Goal: Task Accomplishment & Management: Manage account settings

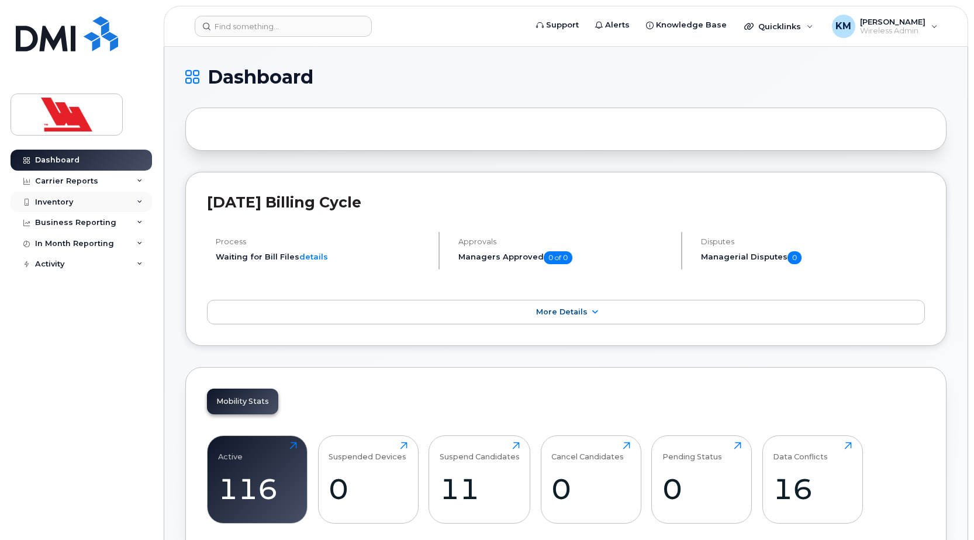
click at [128, 205] on div "Inventory" at bounding box center [81, 202] width 141 height 21
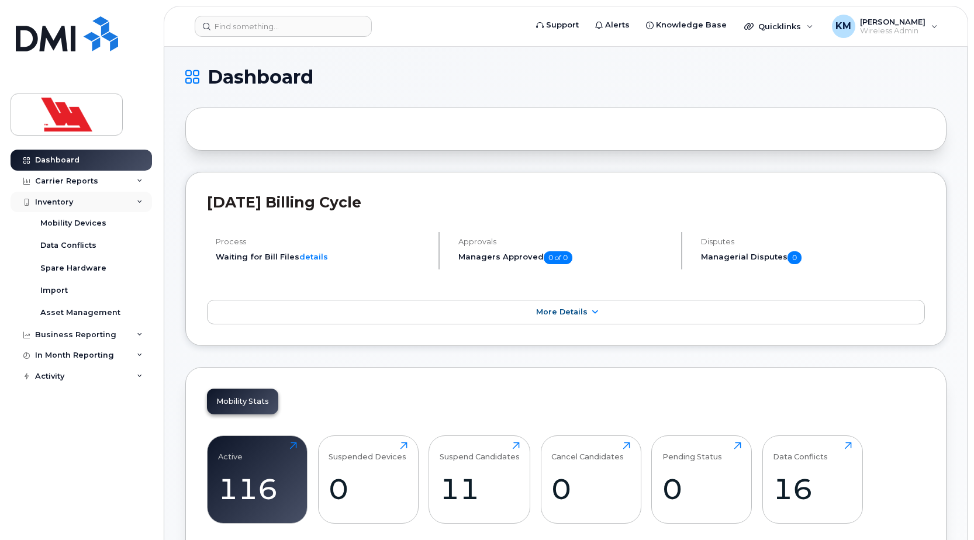
click at [54, 203] on div "Inventory" at bounding box center [54, 202] width 38 height 9
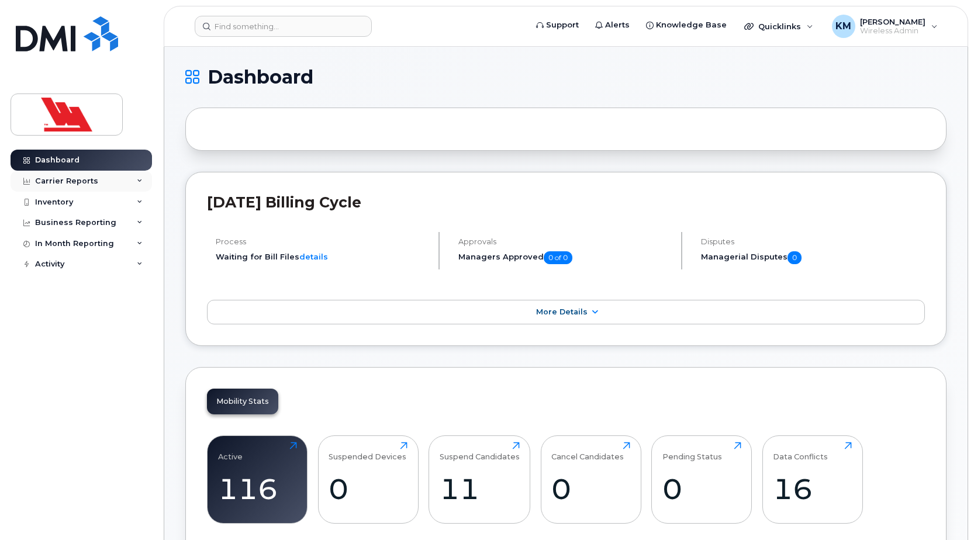
click at [129, 184] on div "Carrier Reports" at bounding box center [81, 181] width 141 height 21
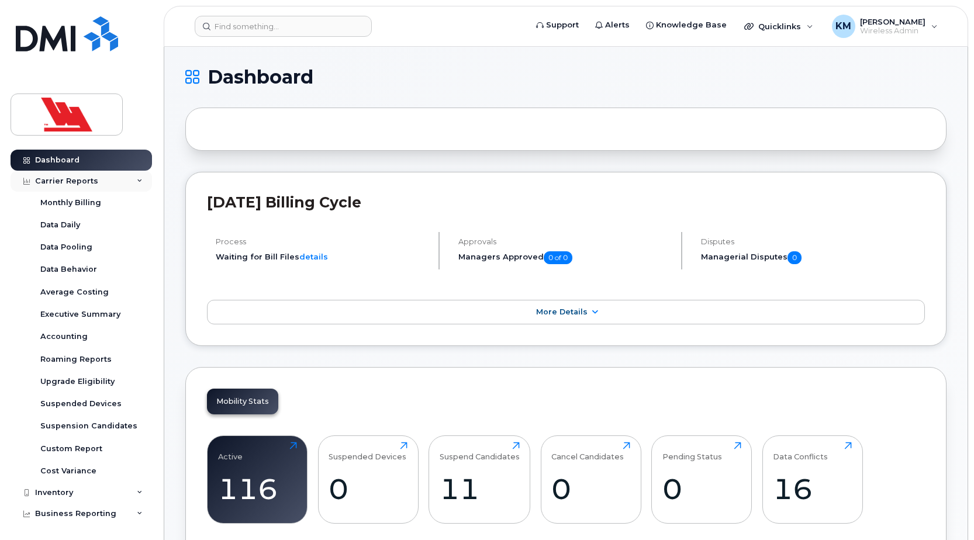
click at [137, 182] on icon at bounding box center [140, 181] width 6 height 6
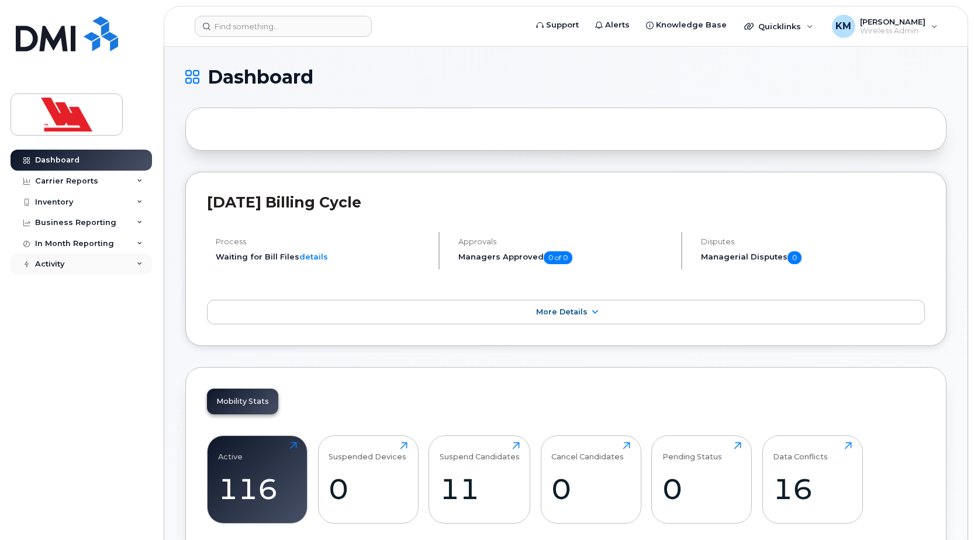
click at [64, 268] on div "Activity" at bounding box center [49, 264] width 29 height 9
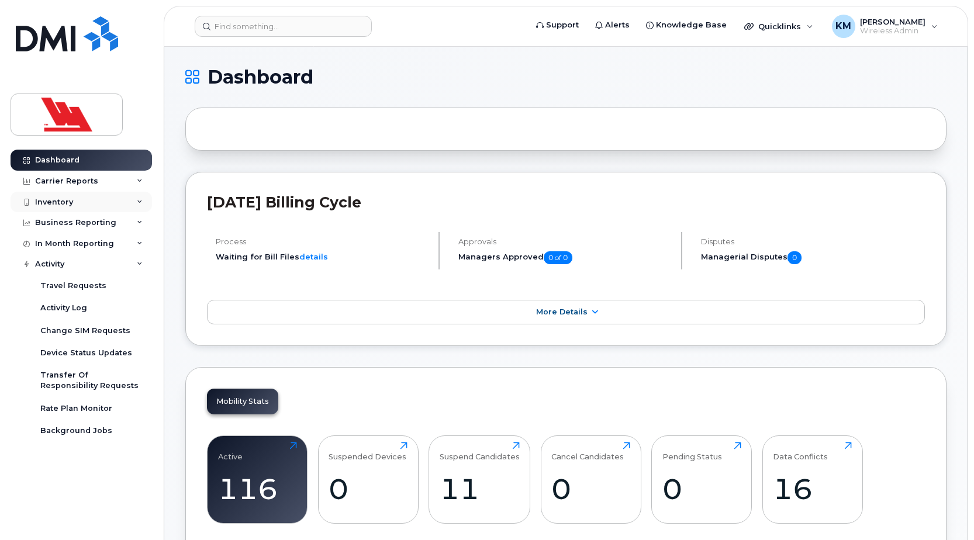
click at [91, 200] on div "Inventory" at bounding box center [81, 202] width 141 height 21
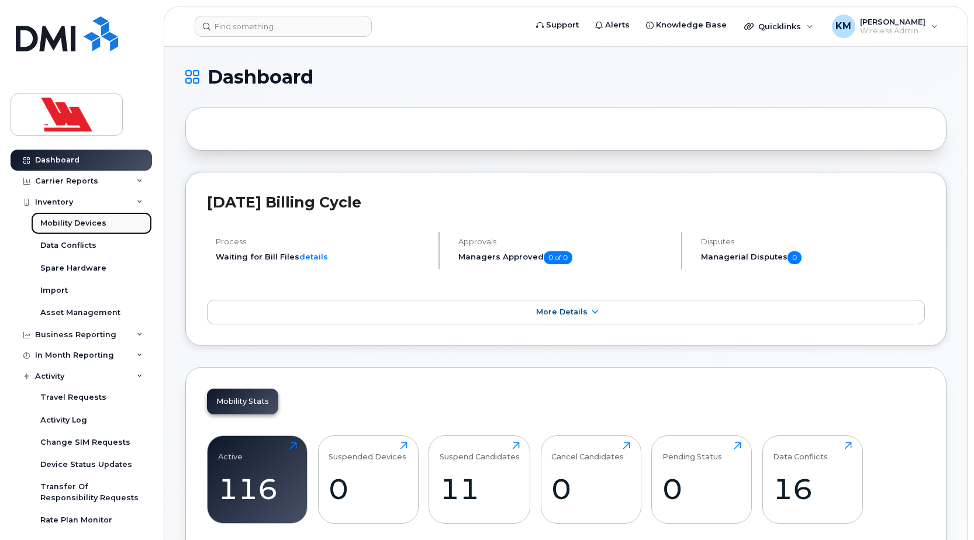
click at [89, 226] on div "Mobility Devices" at bounding box center [73, 223] width 66 height 11
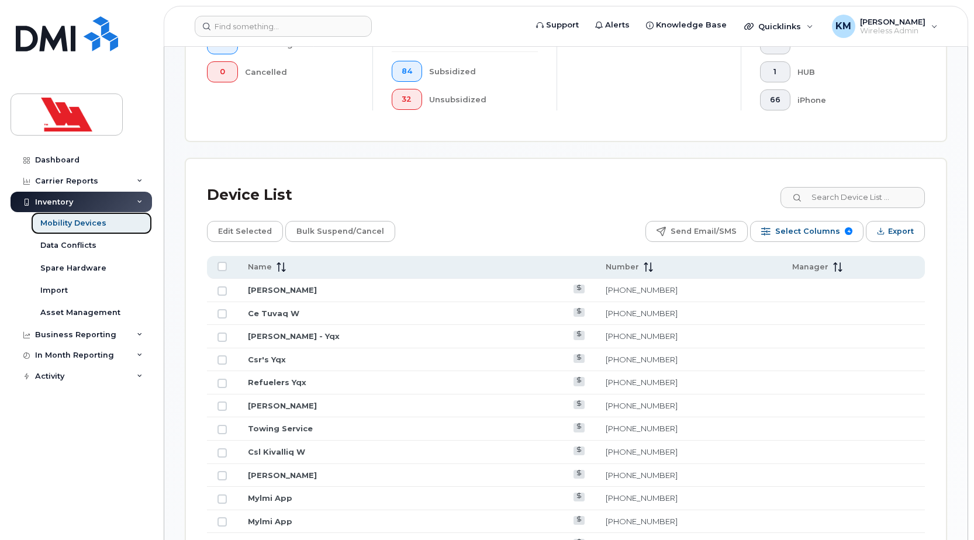
scroll to position [416, 0]
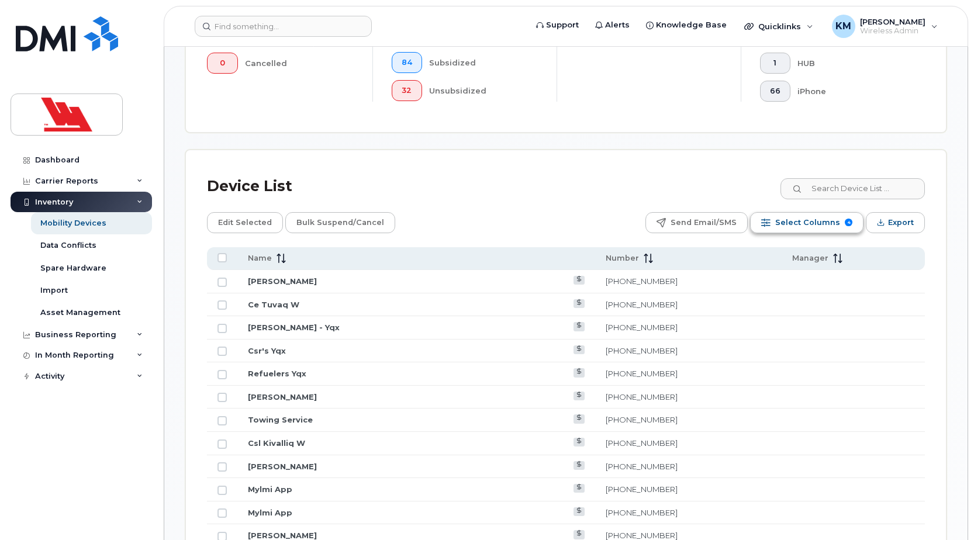
click at [807, 217] on span "Select Columns" at bounding box center [807, 223] width 65 height 18
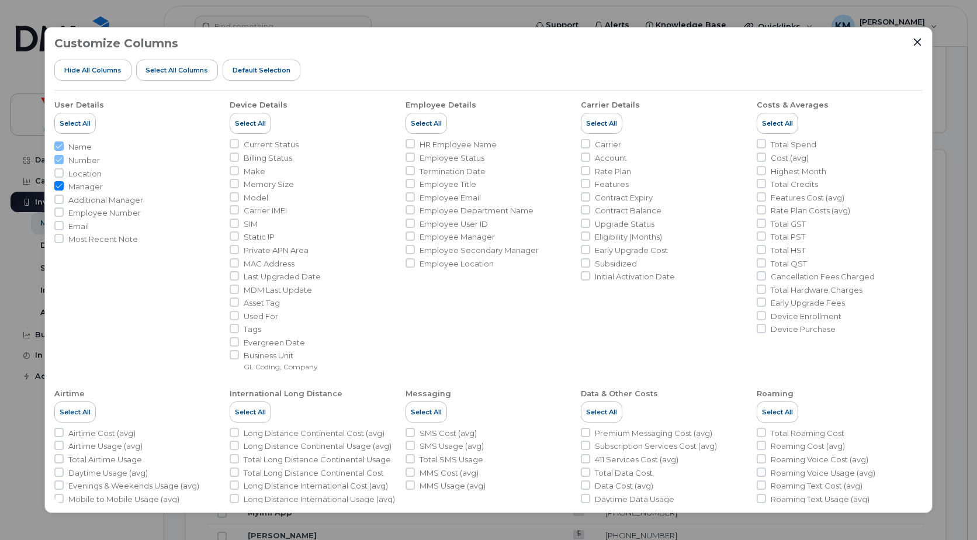
click at [916, 33] on div "Customize Columns Hide All Columns Select all Columns Default Selection User De…" at bounding box center [488, 270] width 888 height 486
click at [918, 39] on icon "Close" at bounding box center [917, 41] width 9 height 9
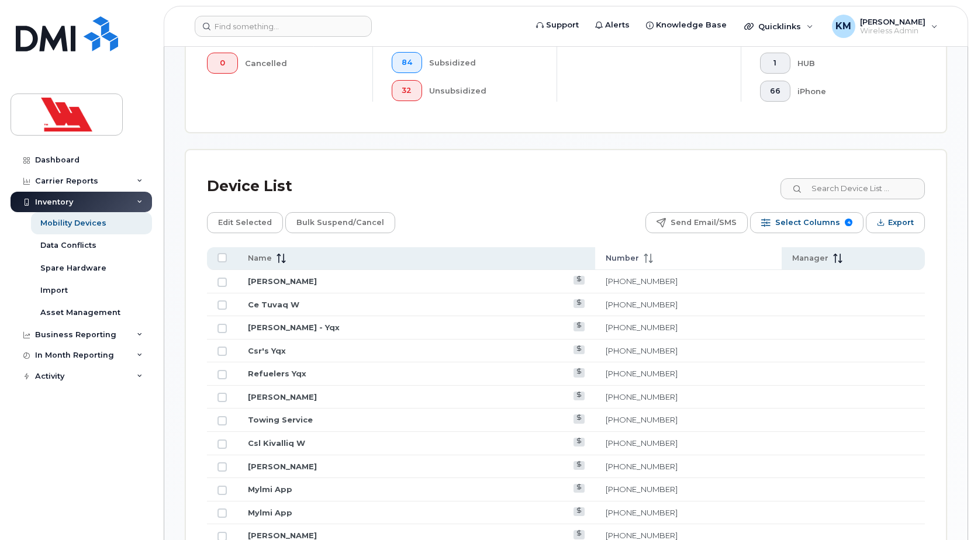
click at [639, 257] on span at bounding box center [646, 258] width 14 height 11
click at [644, 260] on icon at bounding box center [648, 258] width 9 height 9
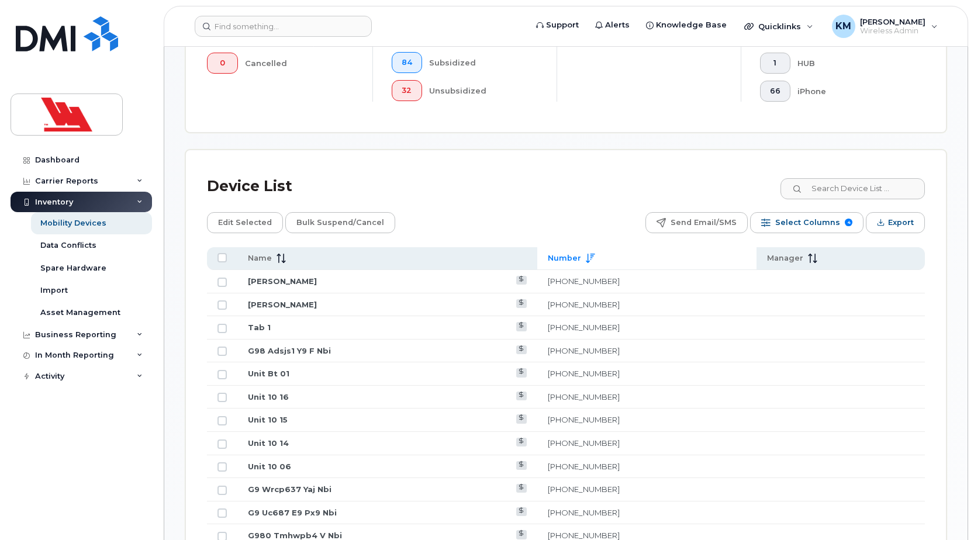
click at [595, 256] on icon at bounding box center [590, 258] width 9 height 9
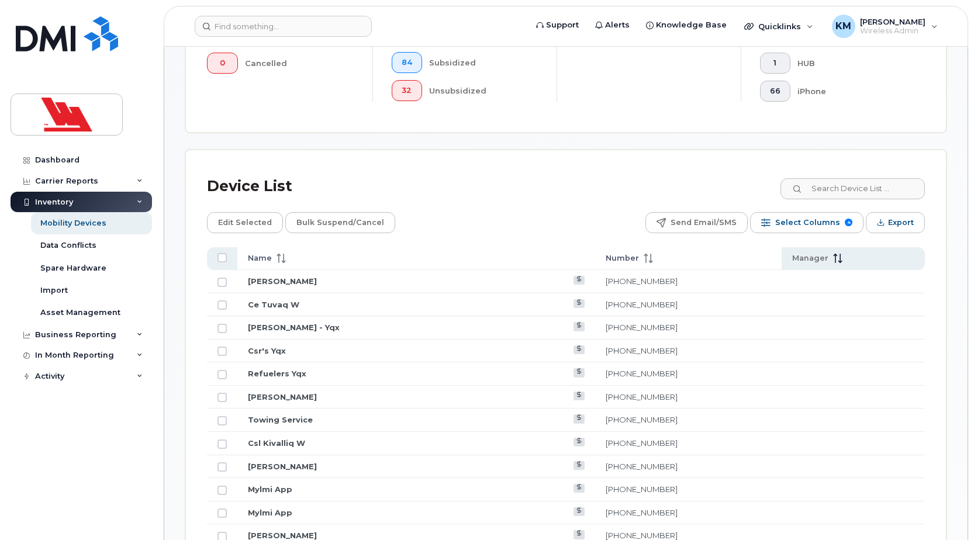
click at [283, 255] on icon at bounding box center [283, 258] width 1 height 9
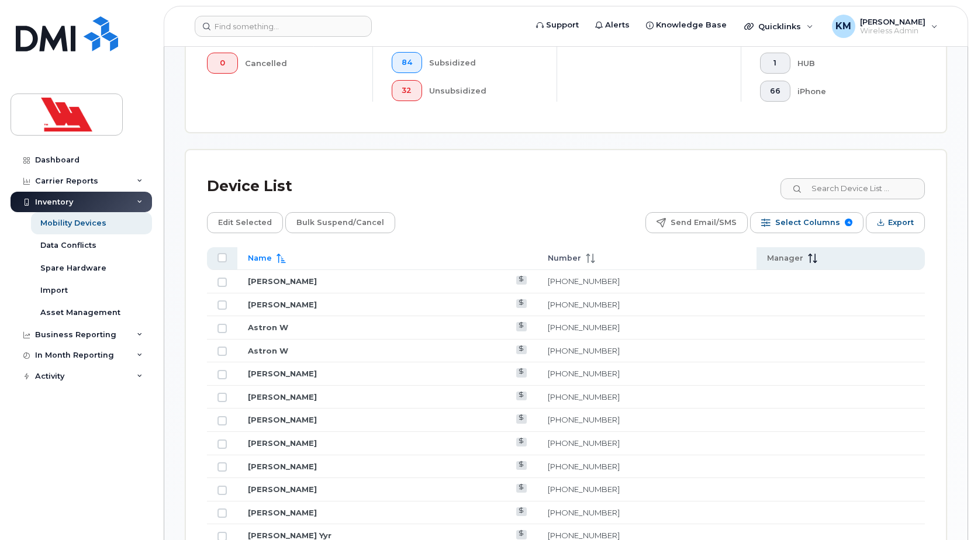
click at [282, 255] on icon at bounding box center [280, 258] width 9 height 9
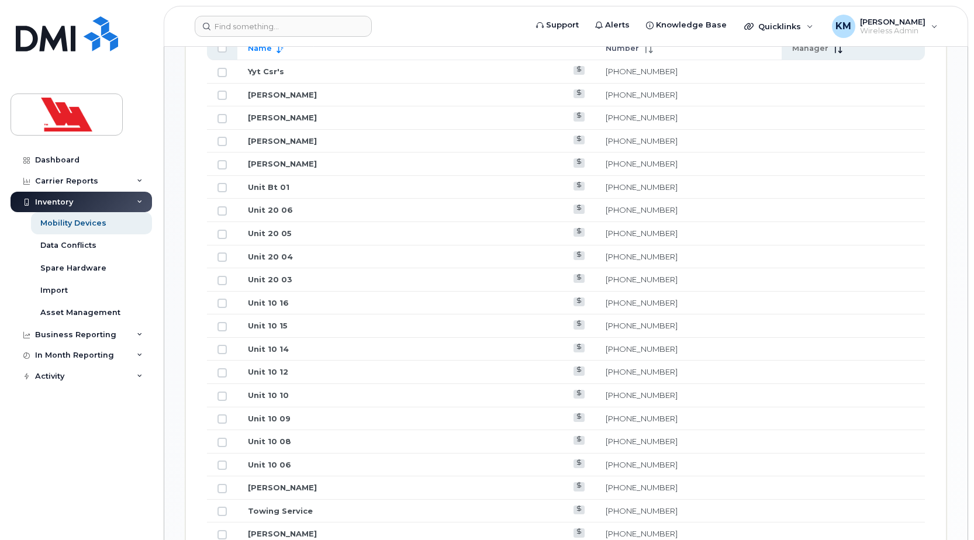
scroll to position [649, 0]
click at [346, 414] on td "Unit 10 08" at bounding box center [416, 417] width 358 height 23
drag, startPoint x: 346, startPoint y: 414, endPoint x: 335, endPoint y: 416, distance: 10.7
click at [341, 416] on td "Unit 10 08" at bounding box center [416, 417] width 358 height 23
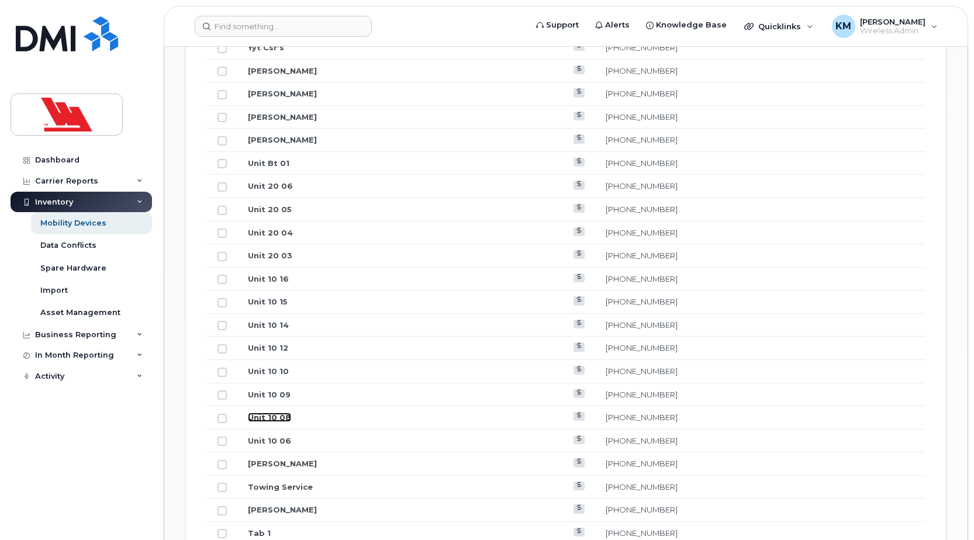
click at [274, 419] on link "Unit 10 08" at bounding box center [269, 417] width 43 height 9
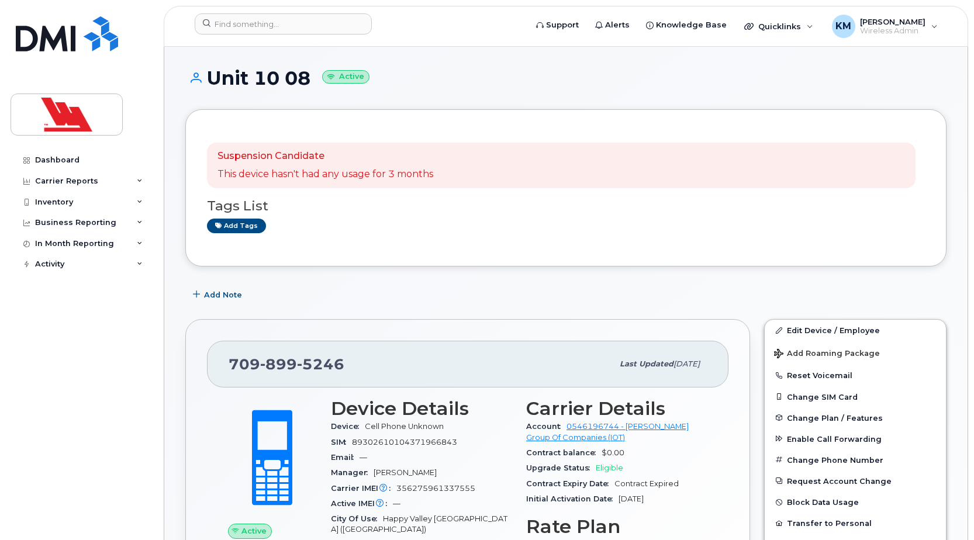
click at [309, 84] on h1 "Unit 10 08 Active" at bounding box center [565, 78] width 761 height 20
click at [886, 330] on link "Edit Device / Employee" at bounding box center [855, 330] width 181 height 21
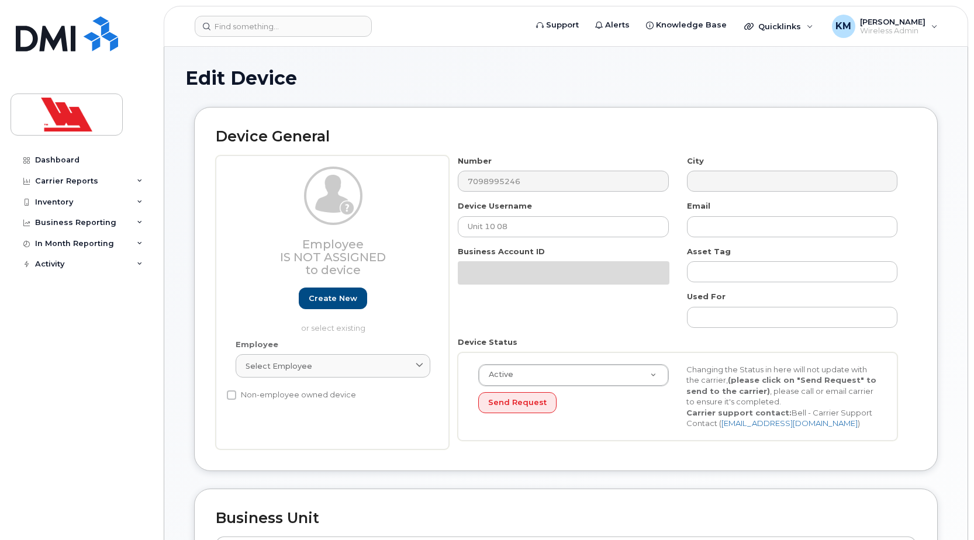
select select "36144314"
select select "36144336"
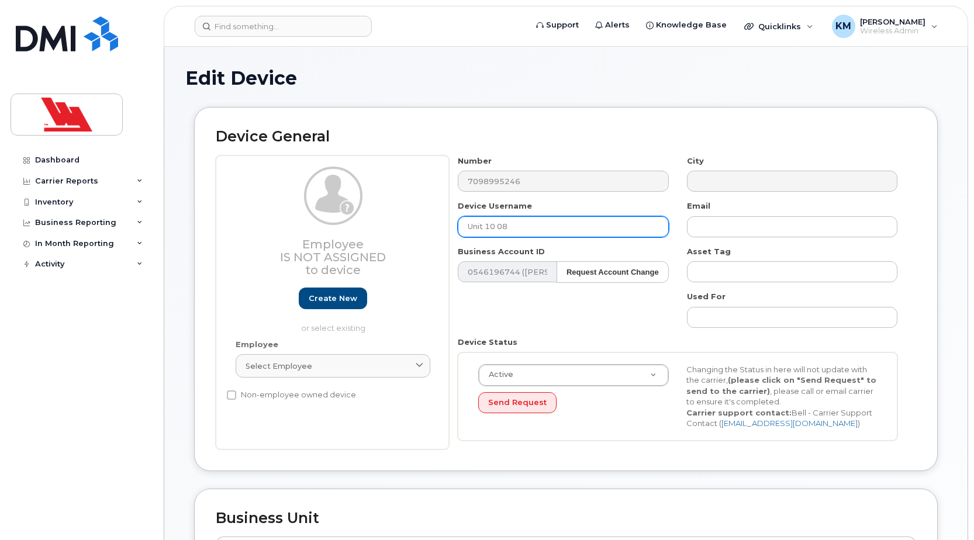
click at [512, 226] on input "Unit 10 08" at bounding box center [563, 226] width 210 height 21
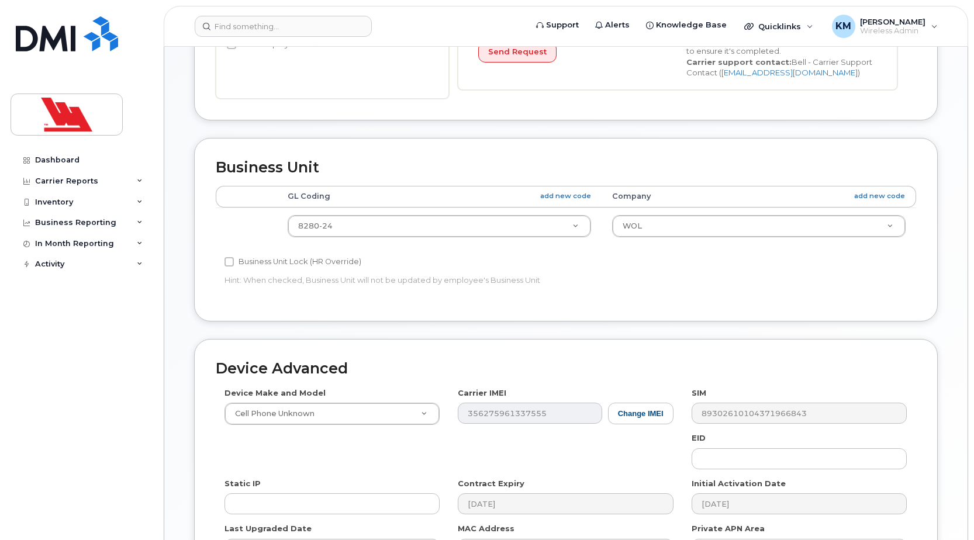
scroll to position [499, 0]
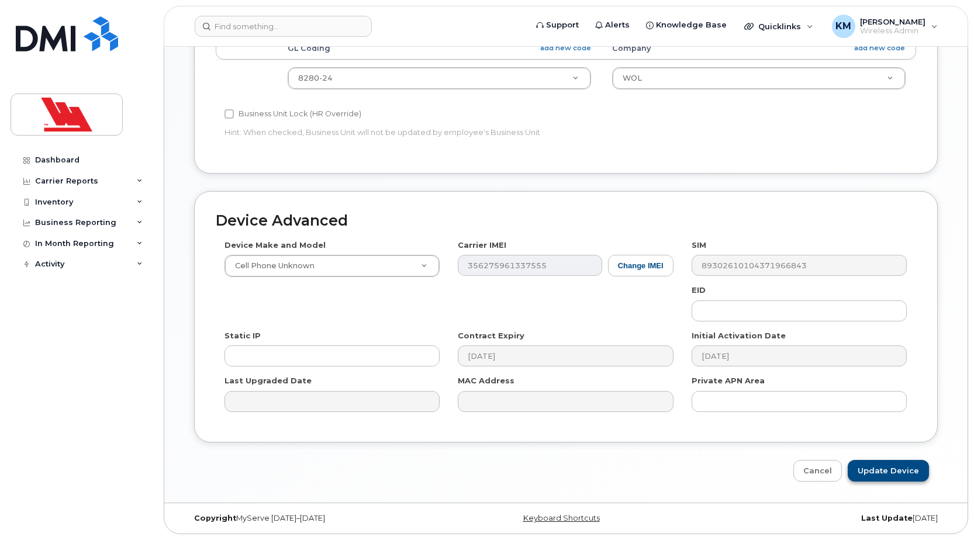
type input "Unit 10 17"
click at [892, 473] on input "Update Device" at bounding box center [888, 471] width 81 height 22
type input "Saving..."
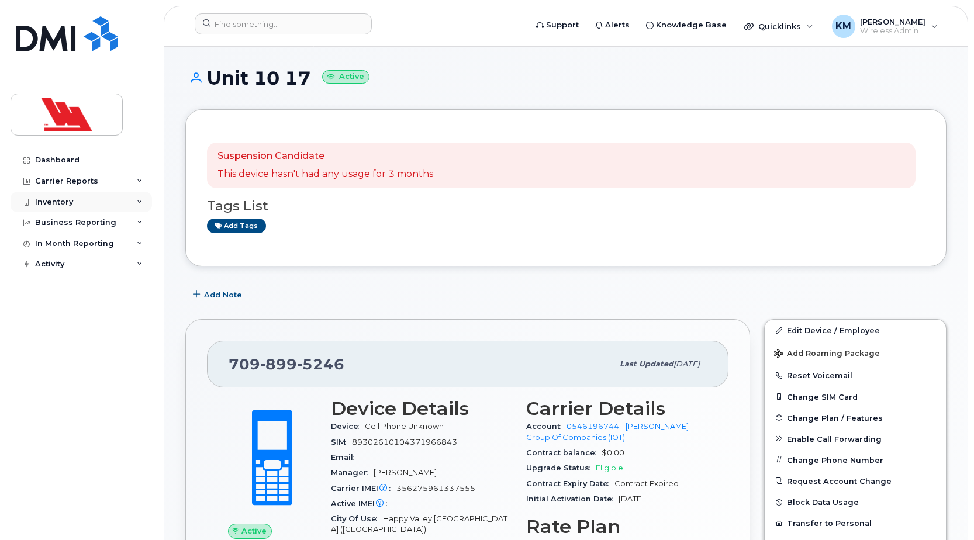
click at [91, 197] on div "Inventory" at bounding box center [81, 202] width 141 height 21
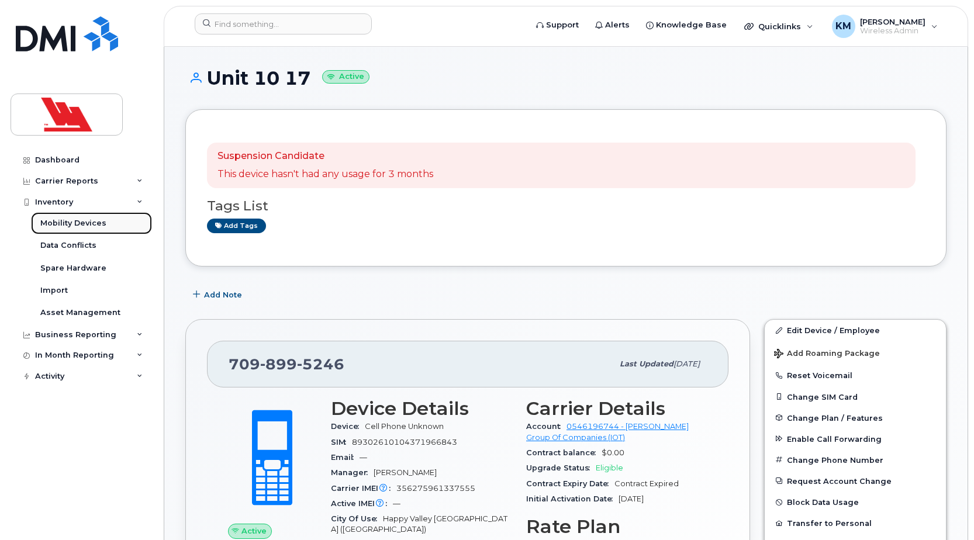
click at [91, 219] on div "Mobility Devices" at bounding box center [73, 223] width 66 height 11
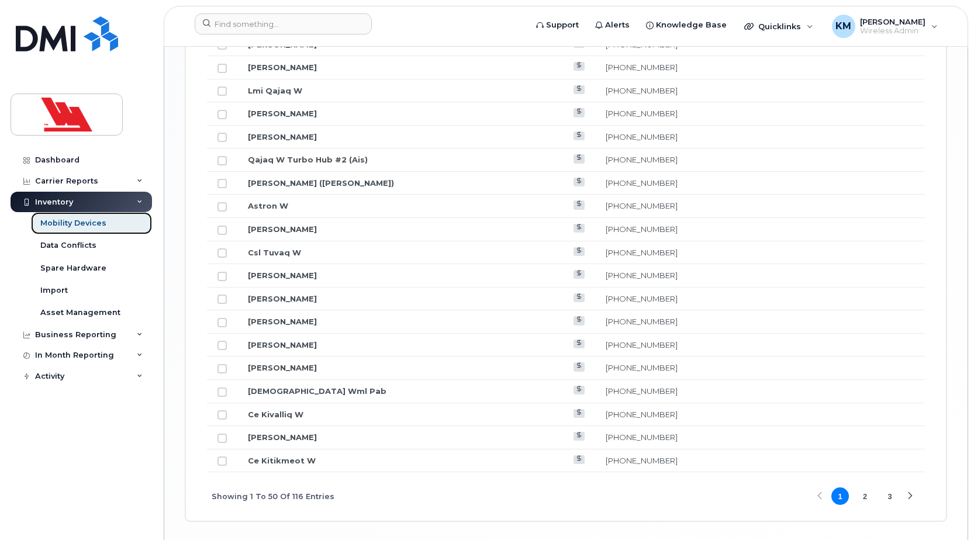
scroll to position [1430, 0]
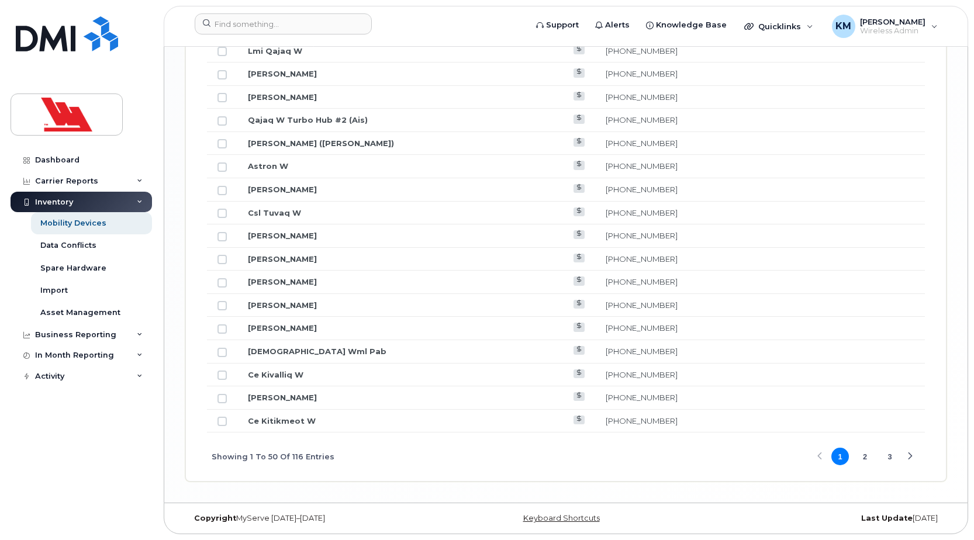
click at [866, 459] on button "2" at bounding box center [865, 457] width 18 height 18
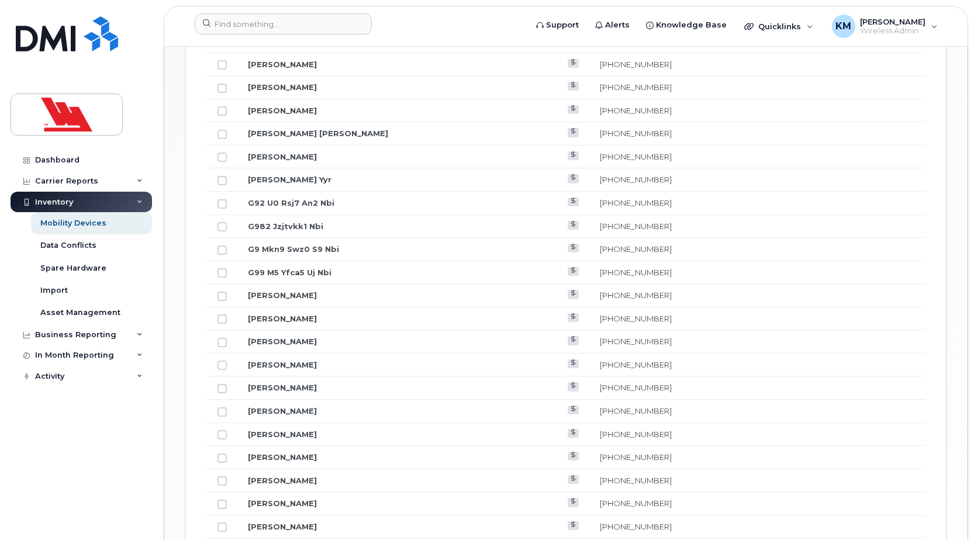
scroll to position [729, 0]
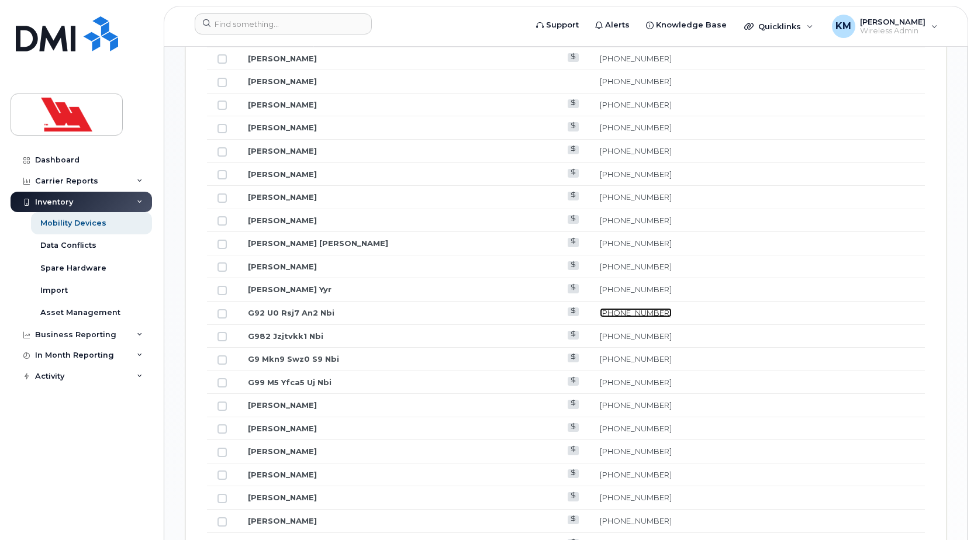
click at [610, 317] on link "709-897-4126" at bounding box center [636, 312] width 72 height 9
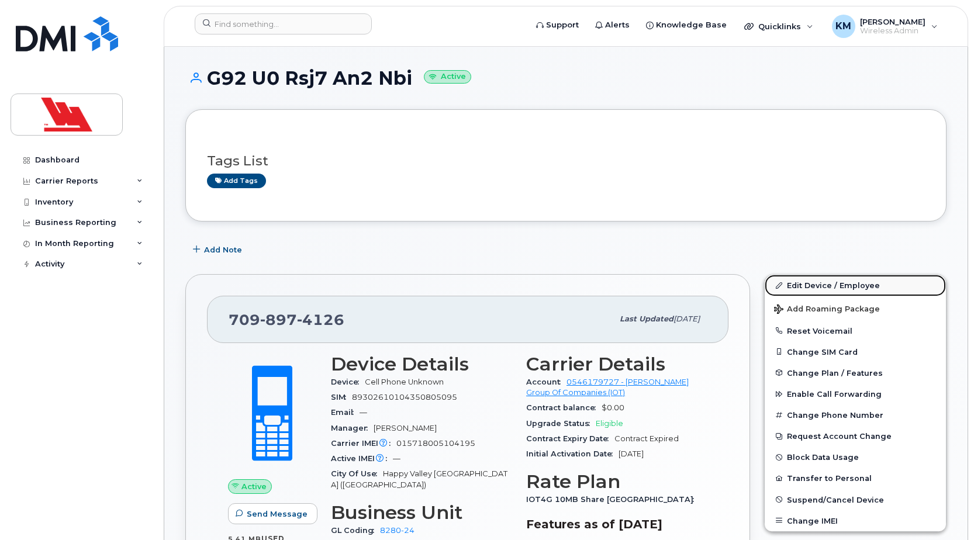
click at [816, 286] on link "Edit Device / Employee" at bounding box center [855, 285] width 181 height 21
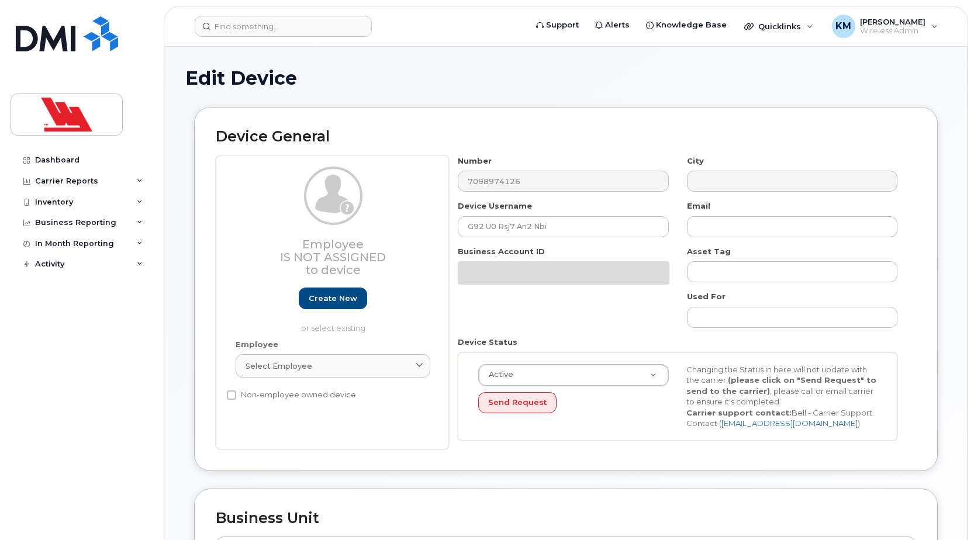
select select "36144314"
select select "36144336"
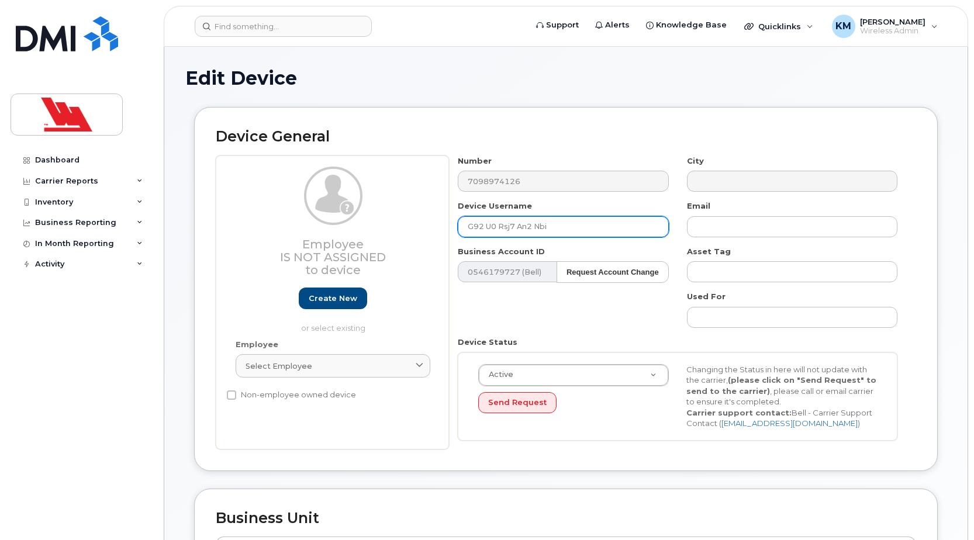
drag, startPoint x: 551, startPoint y: 226, endPoint x: 455, endPoint y: 238, distance: 96.1
click at [455, 238] on div "Number 7098974126 City Device Username G92 U0 Rsj7 An2 Nbi Email Business Accou…" at bounding box center [678, 302] width 458 height 294
type input "Truck 10-06"
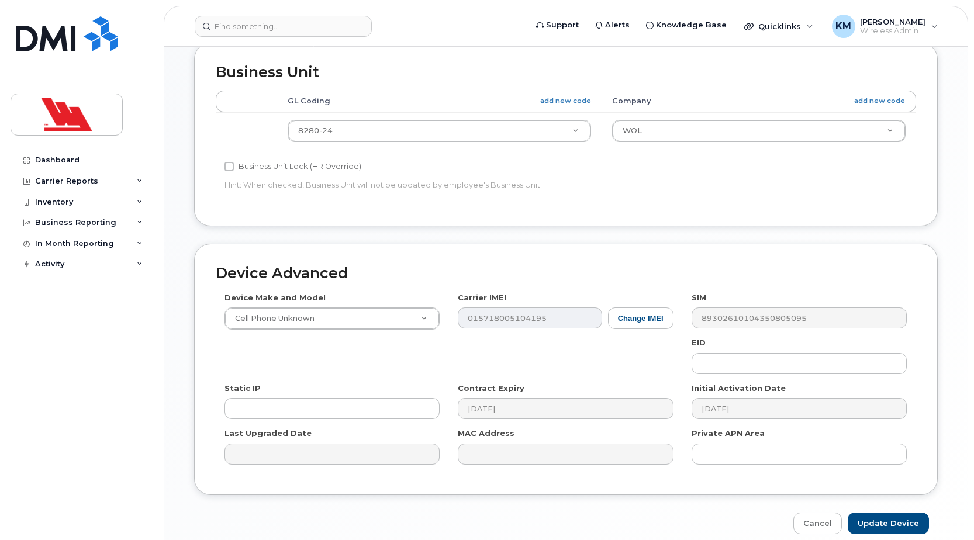
scroll to position [499, 0]
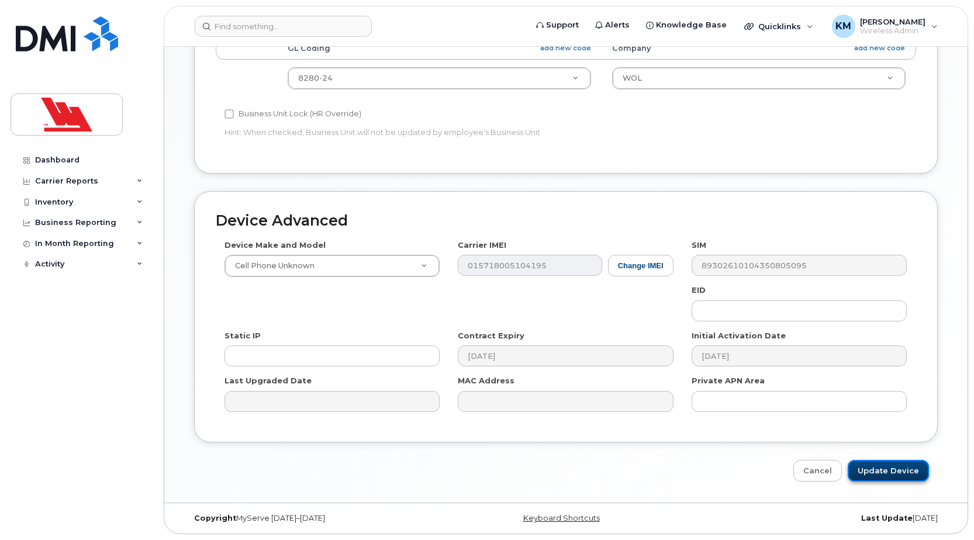
click at [878, 481] on input "Update Device" at bounding box center [888, 471] width 81 height 22
type input "Saving..."
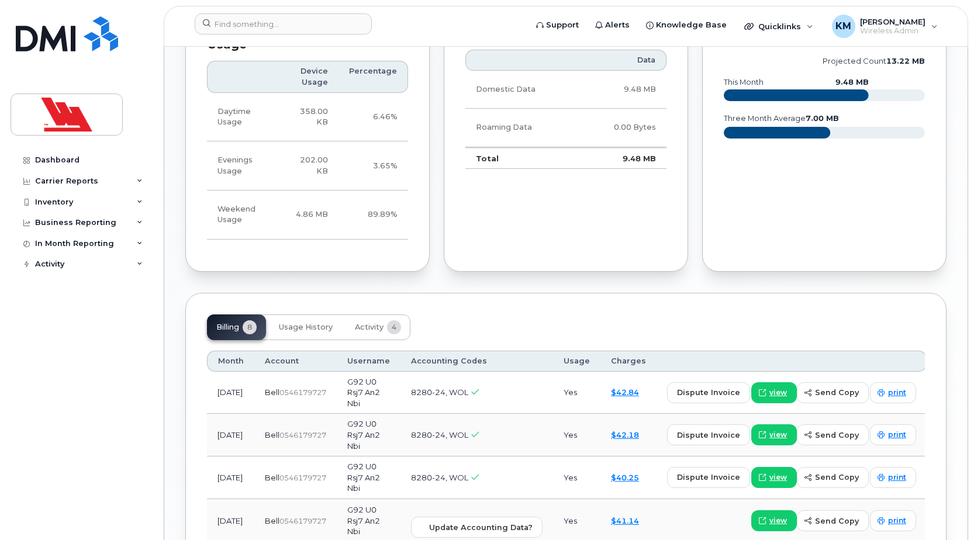
scroll to position [818, 0]
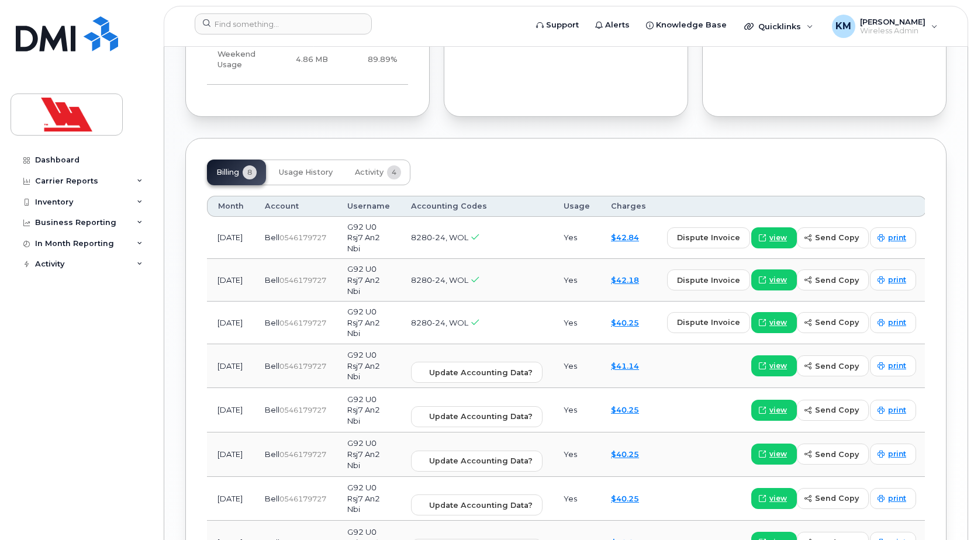
click at [376, 233] on td "G92 U0 Rsj7 An2 Nbi" at bounding box center [369, 238] width 64 height 43
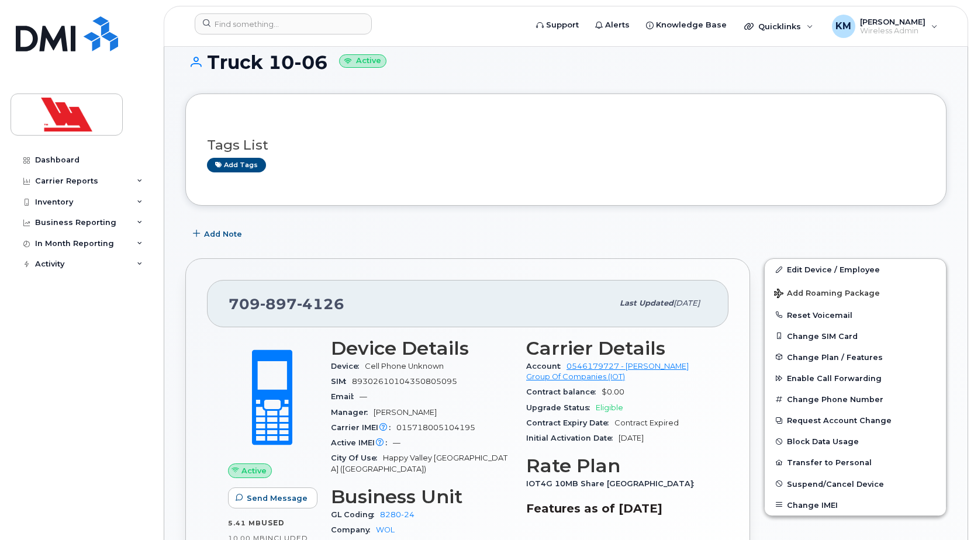
scroll to position [0, 0]
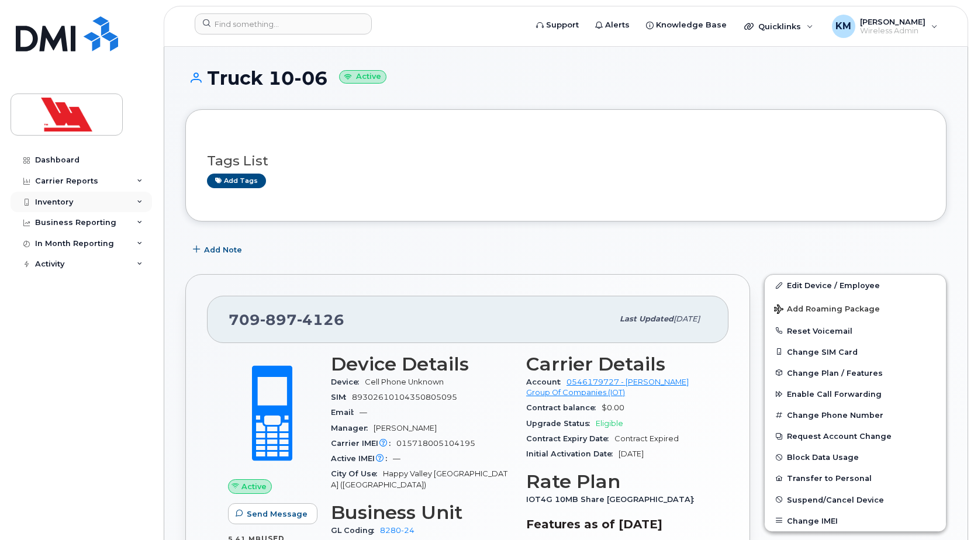
click at [64, 199] on div "Inventory" at bounding box center [54, 202] width 38 height 9
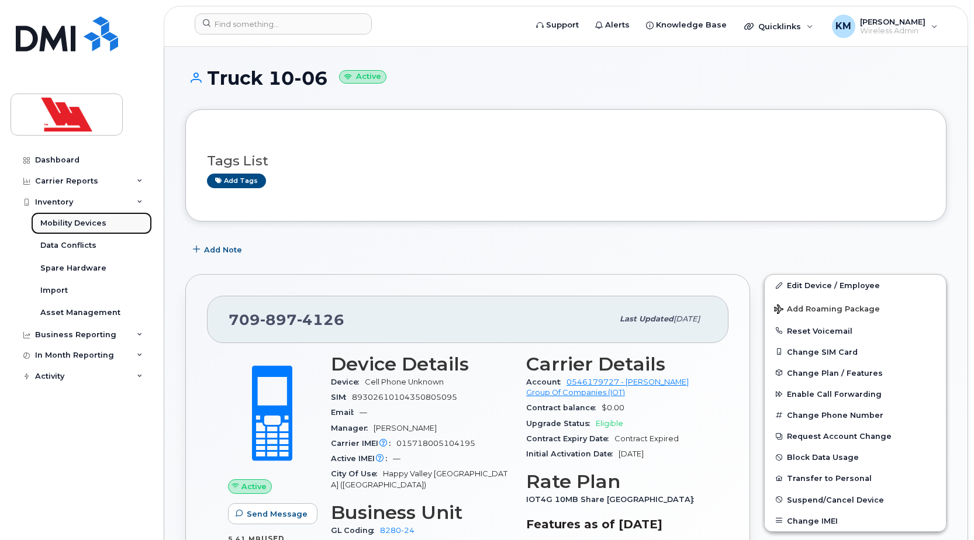
click at [78, 223] on div "Mobility Devices" at bounding box center [73, 223] width 66 height 11
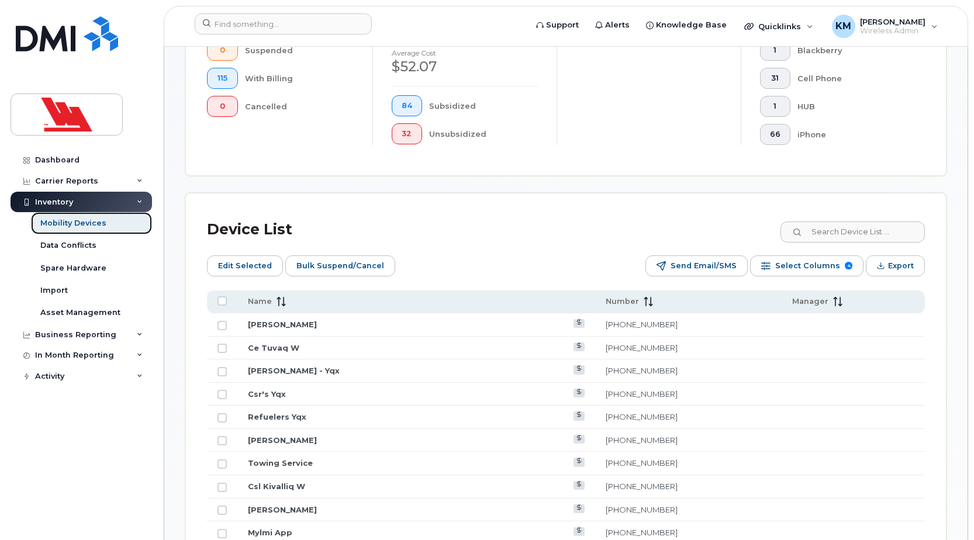
scroll to position [351, 0]
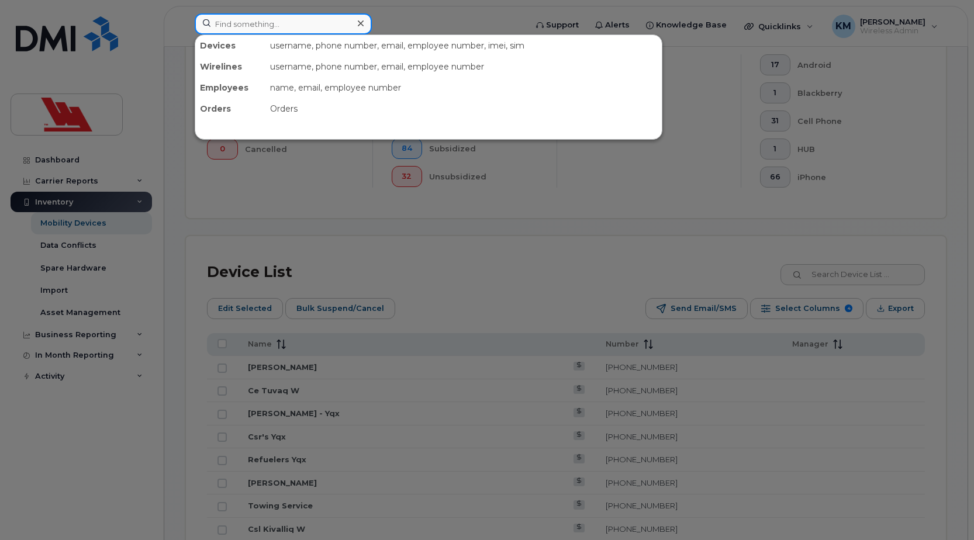
click at [273, 30] on input at bounding box center [283, 23] width 177 height 21
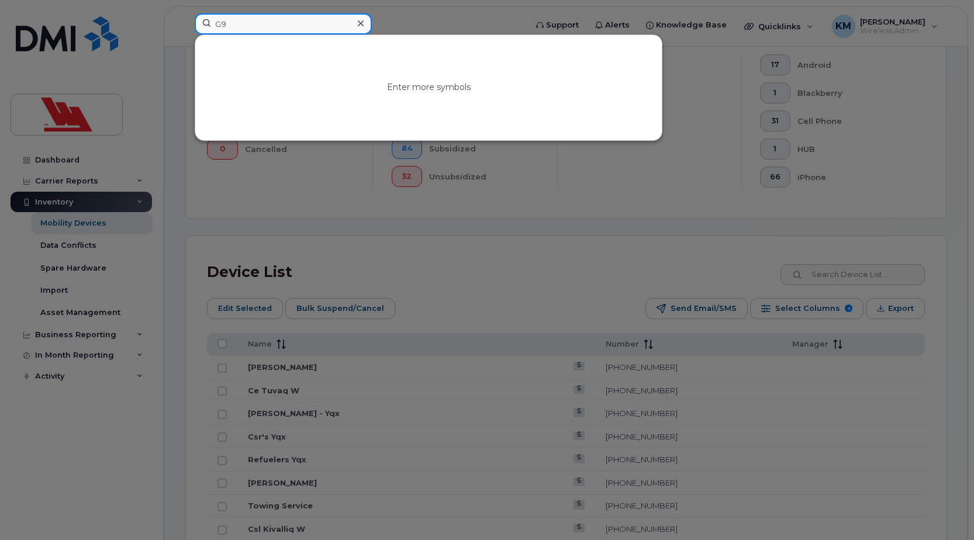
type input "G9"
click at [453, 306] on div at bounding box center [487, 270] width 974 height 540
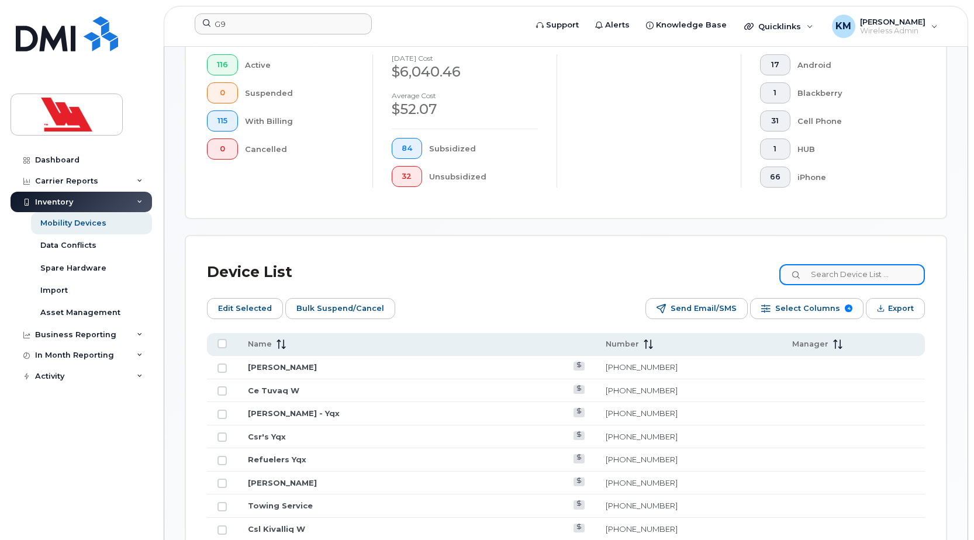
click at [825, 272] on input at bounding box center [852, 274] width 146 height 21
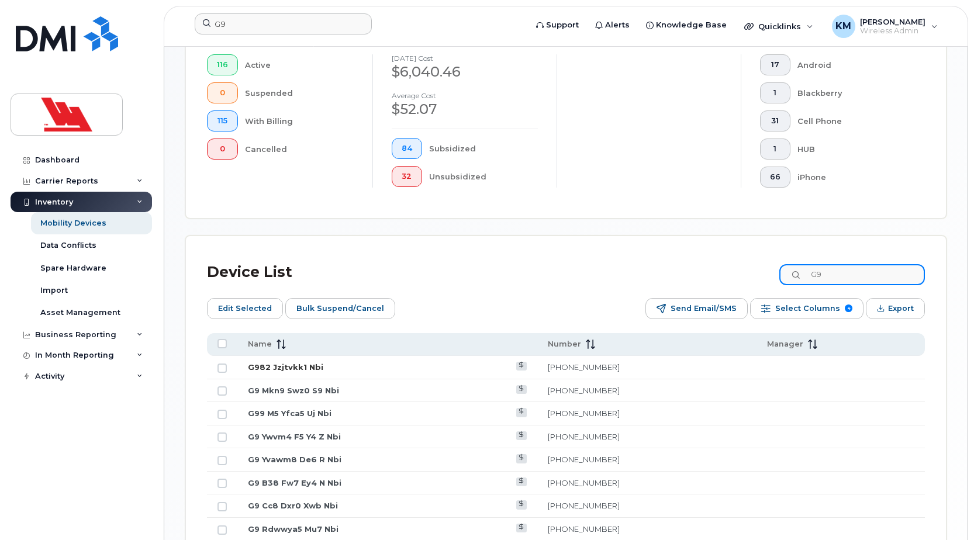
type input "G9"
click at [298, 364] on link "G982 Jzjtvkk1 Nbi" at bounding box center [285, 366] width 75 height 9
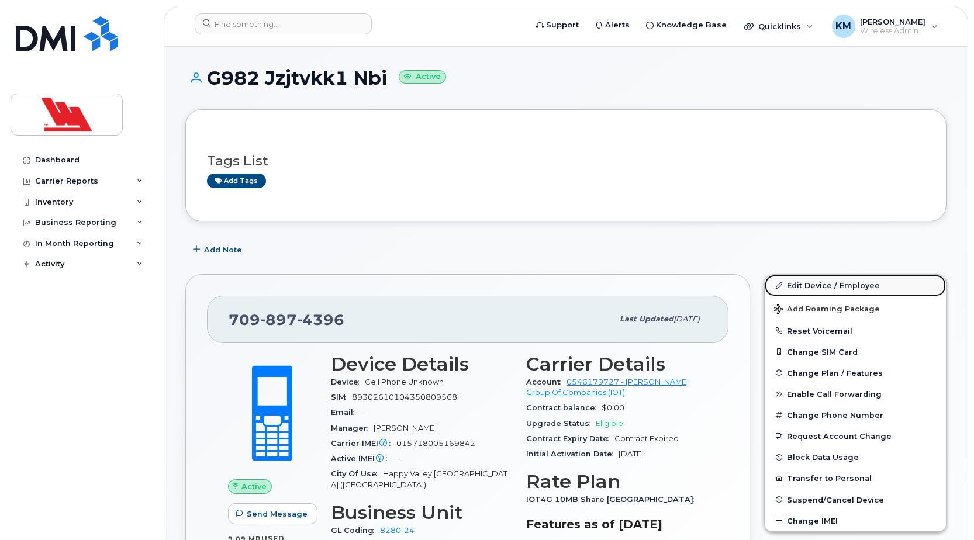
click at [867, 288] on link "Edit Device / Employee" at bounding box center [855, 285] width 181 height 21
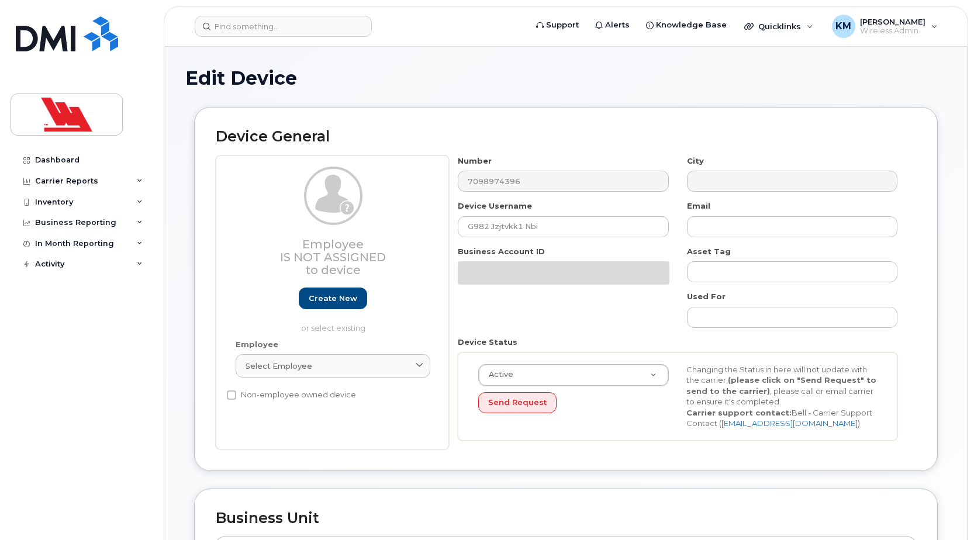
select select "36144314"
select select "36144336"
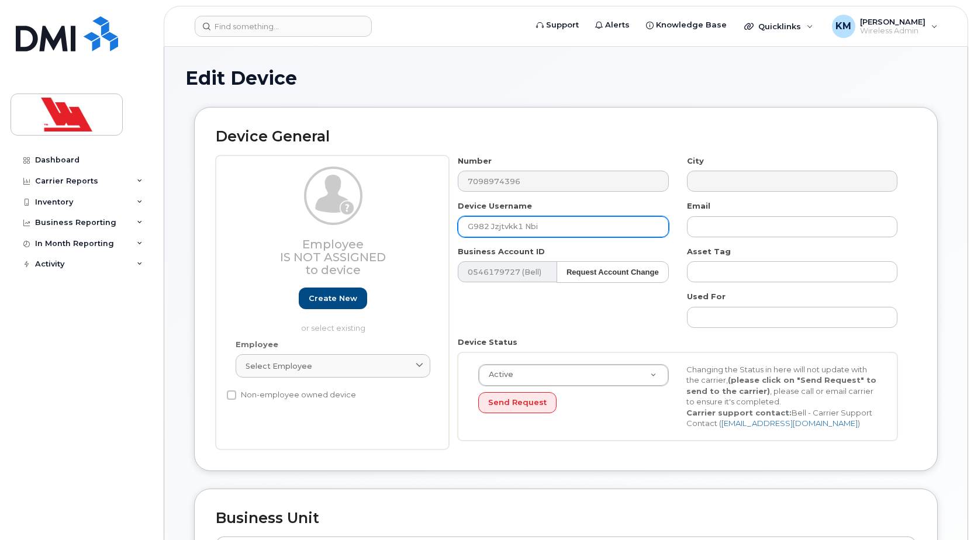
drag, startPoint x: 542, startPoint y: 229, endPoint x: 456, endPoint y: 233, distance: 86.0
click at [456, 233] on div "Device Username G982 Jzjtvkk1 Nbi" at bounding box center [563, 218] width 229 height 37
type input "Truck 10-07"
type input "Saving..."
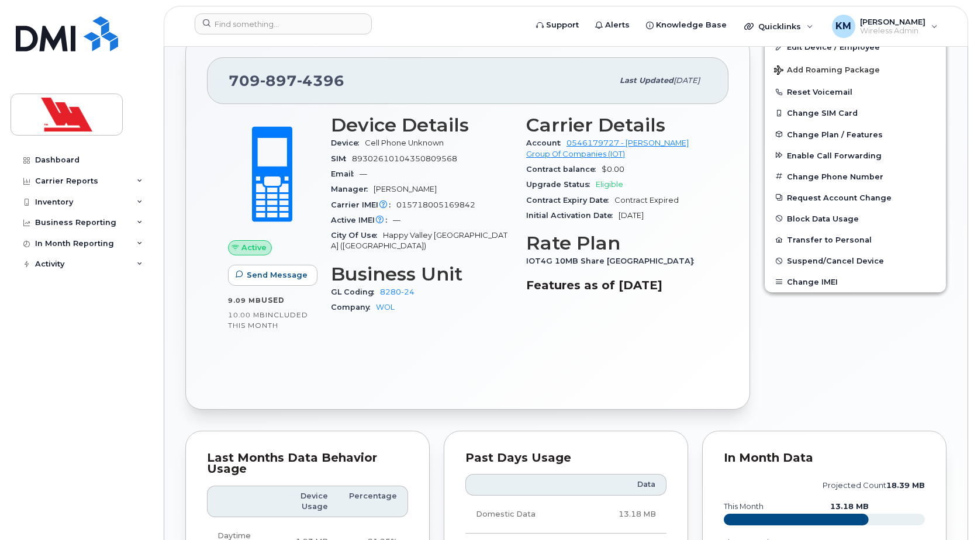
scroll to position [152, 0]
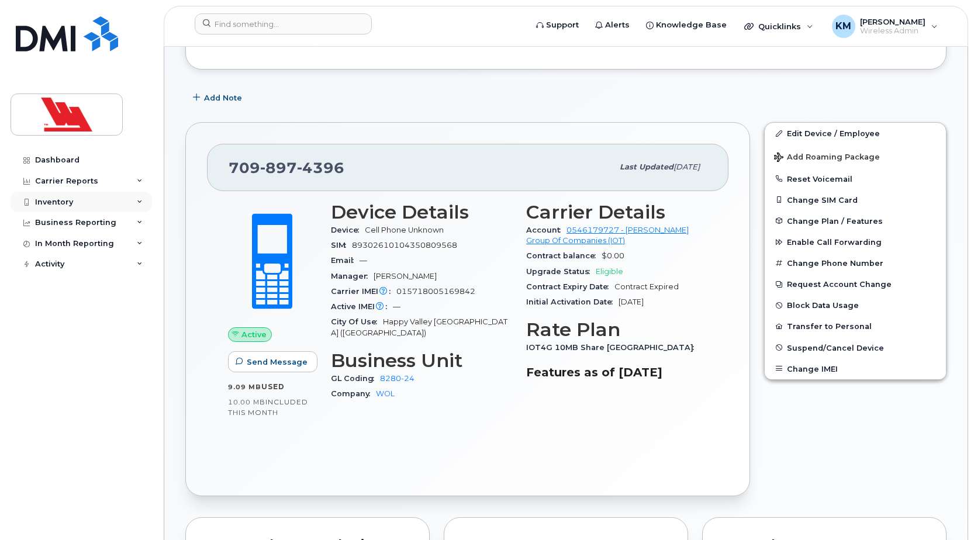
click at [55, 196] on div "Inventory" at bounding box center [81, 202] width 141 height 21
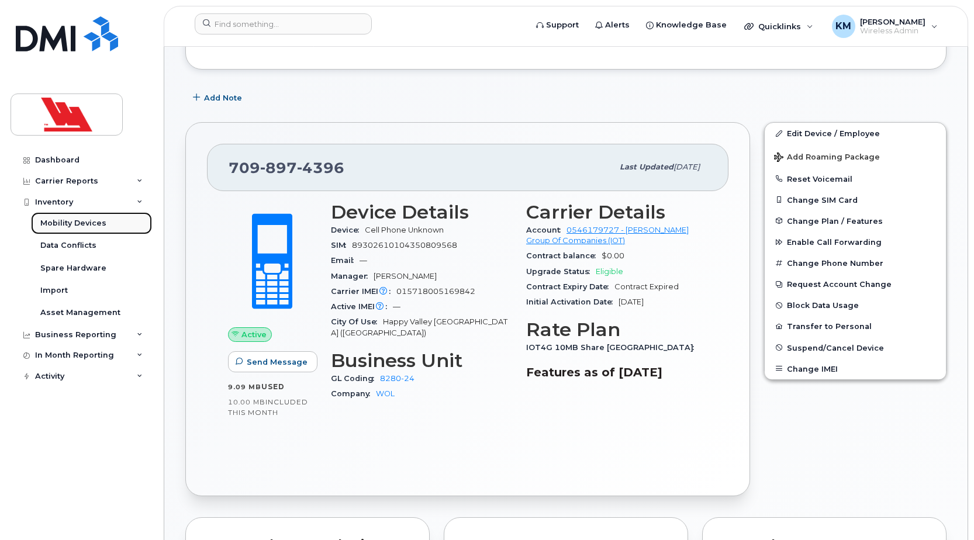
click at [77, 229] on link "Mobility Devices" at bounding box center [91, 223] width 121 height 22
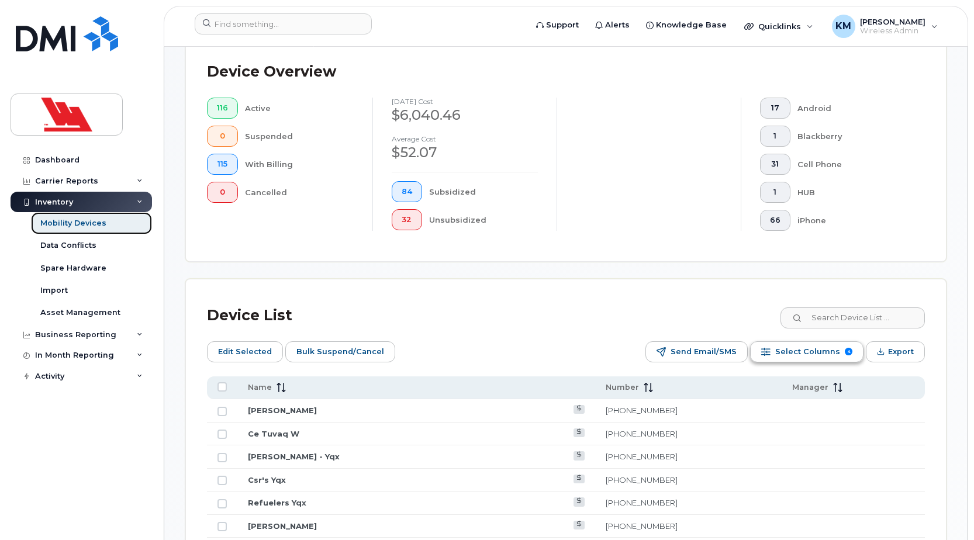
scroll to position [409, 0]
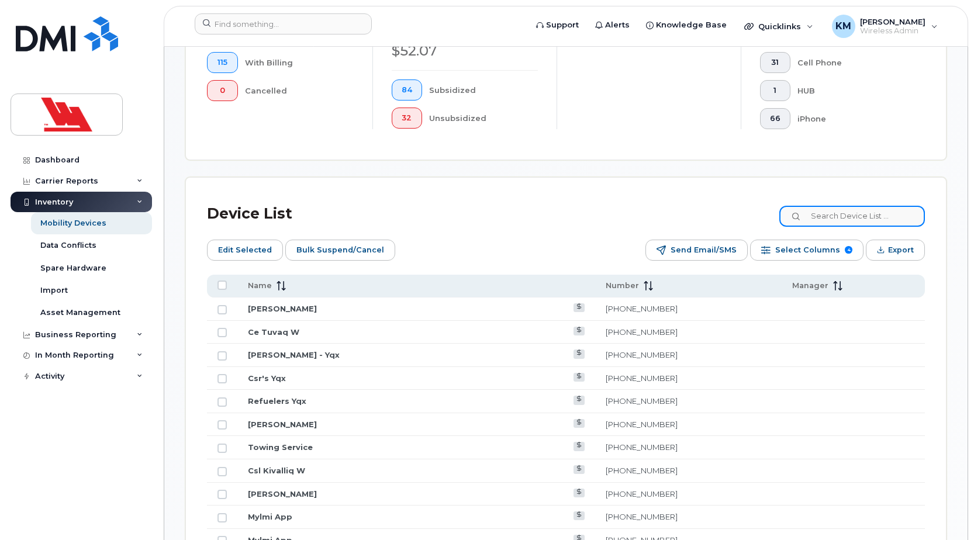
click at [863, 213] on input at bounding box center [852, 216] width 146 height 21
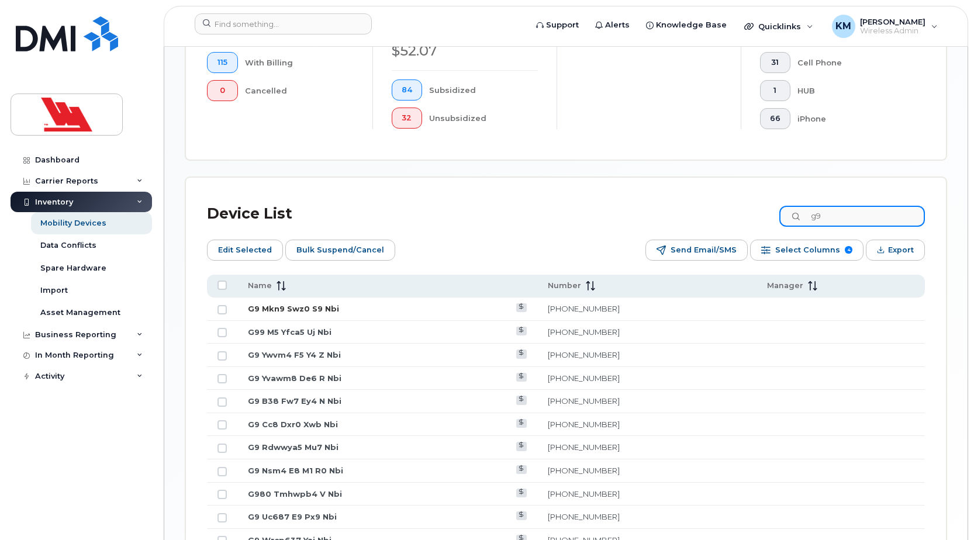
type input "g9"
click at [321, 310] on link "G9 Mkn9 Swz0 S9 Nbi" at bounding box center [293, 308] width 91 height 9
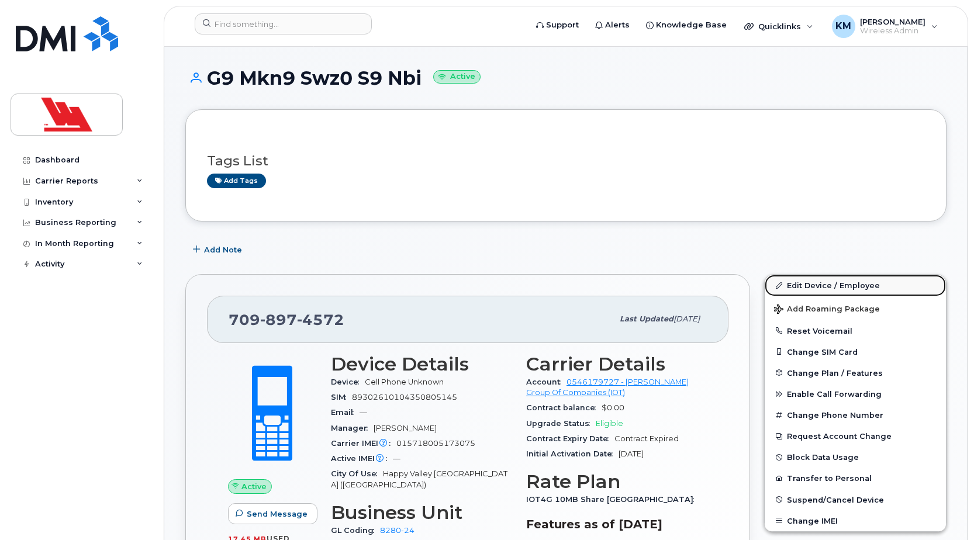
click at [815, 292] on link "Edit Device / Employee" at bounding box center [855, 285] width 181 height 21
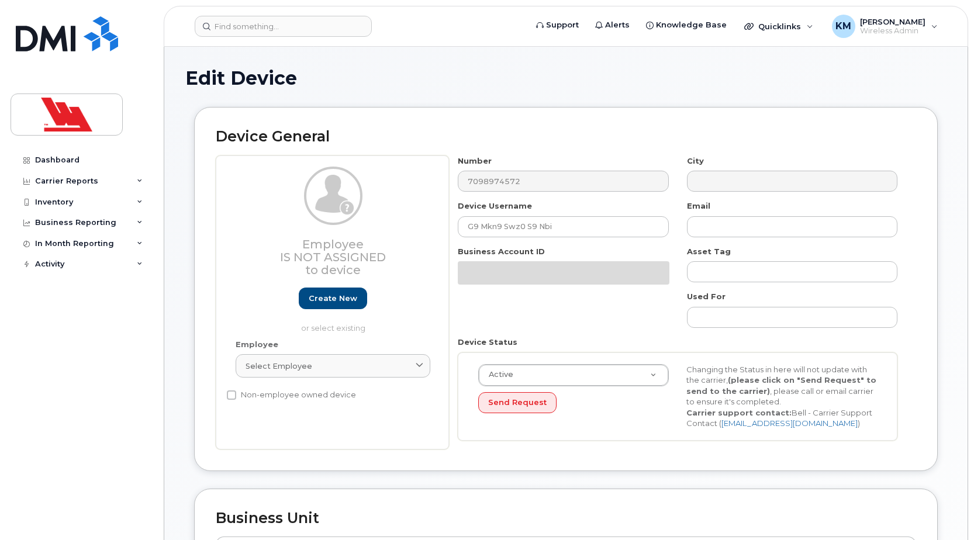
select select "36144314"
select select "36144336"
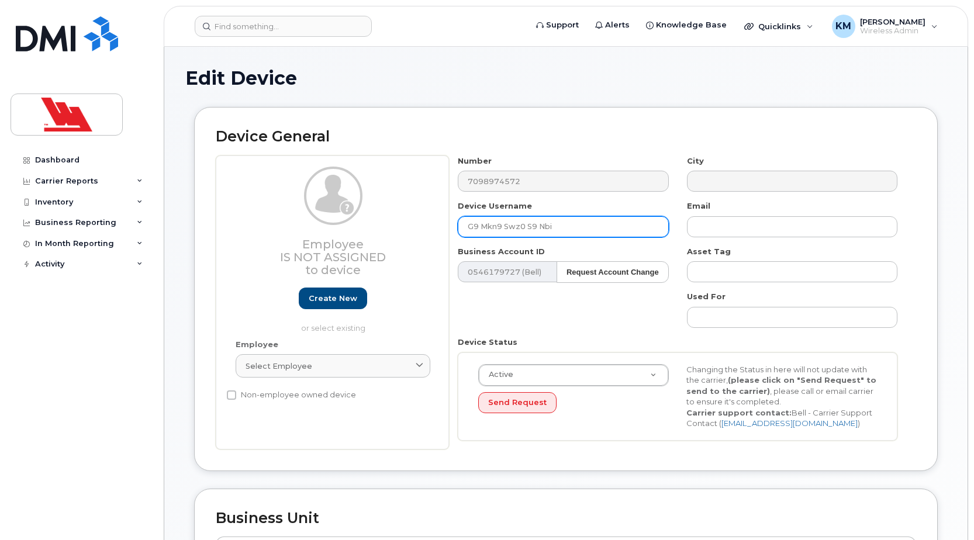
drag, startPoint x: 577, startPoint y: 232, endPoint x: 443, endPoint y: 239, distance: 134.6
click at [443, 239] on div "Employee Is not assigned to device Create new or select existing Employee Selec…" at bounding box center [566, 302] width 700 height 294
type input "Truck 10-12"
type input "Saving..."
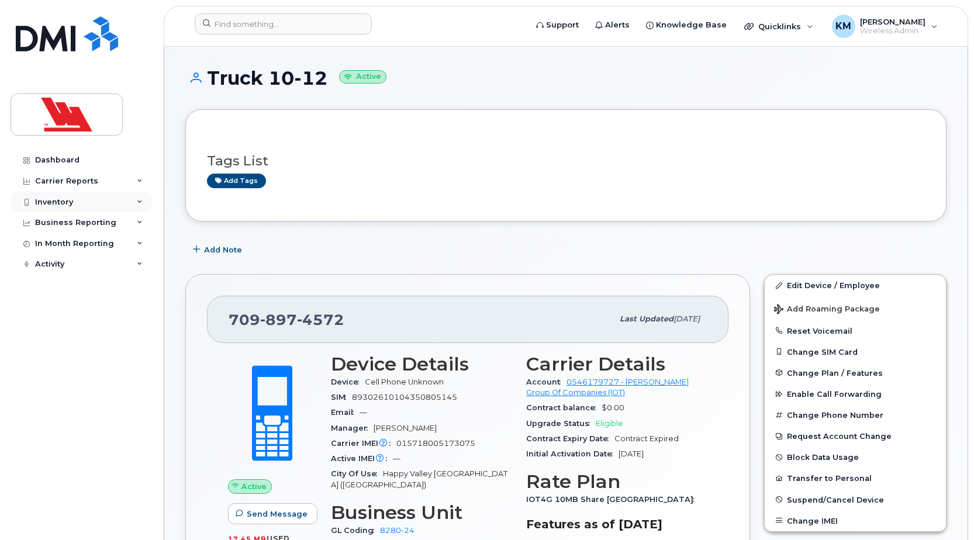
click at [71, 199] on div "Inventory" at bounding box center [54, 202] width 38 height 9
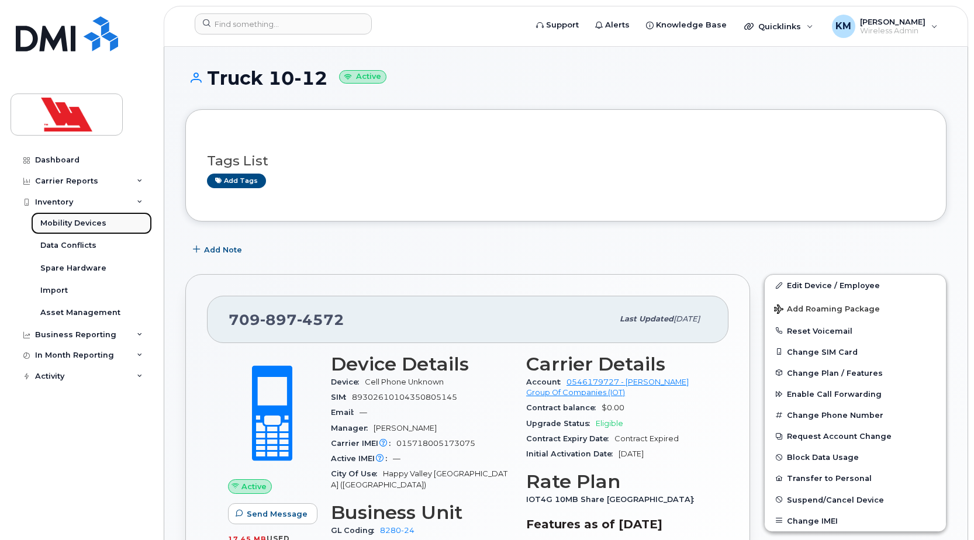
click at [70, 224] on div "Mobility Devices" at bounding box center [73, 223] width 66 height 11
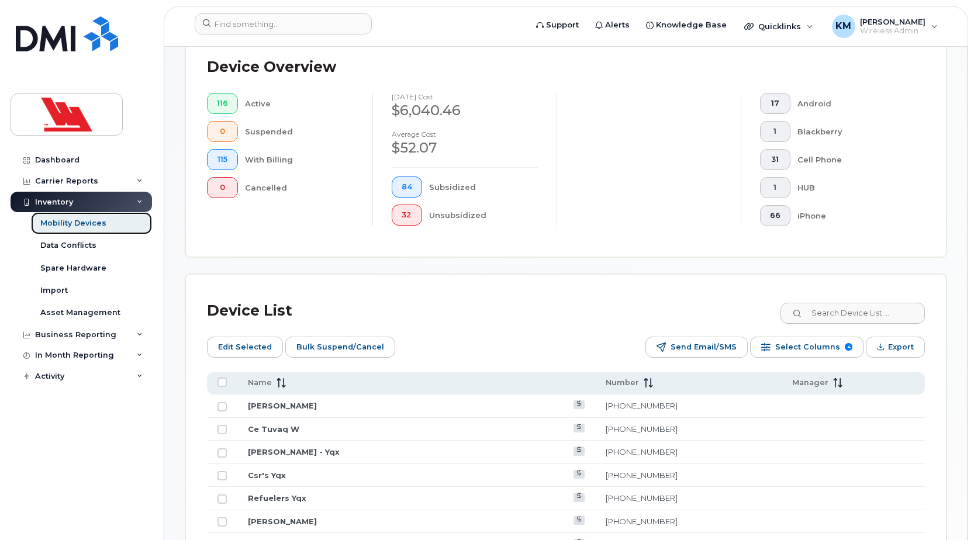
scroll to position [468, 0]
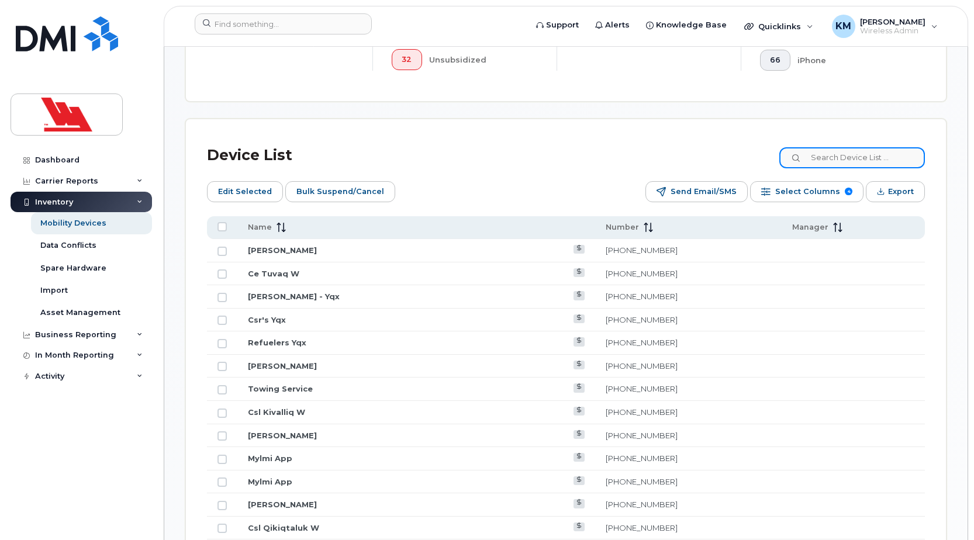
click at [873, 164] on input at bounding box center [852, 157] width 146 height 21
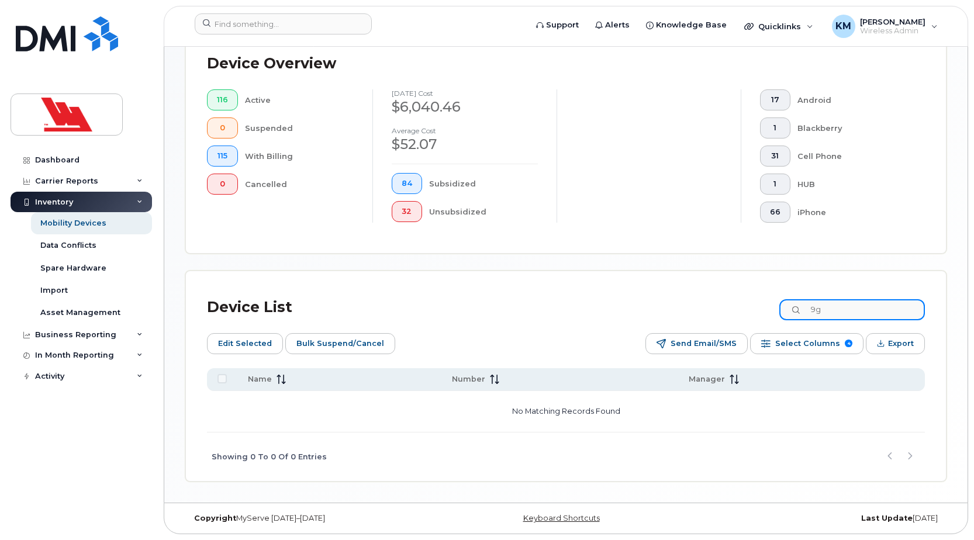
type input "9"
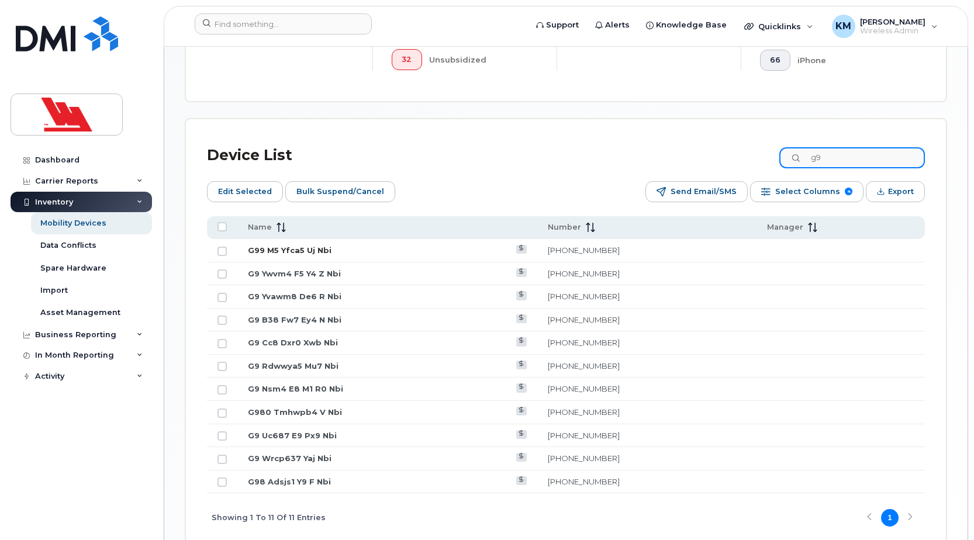
type input "g9"
click at [314, 250] on link "G99 M5 Yfca5 Uj Nbi" at bounding box center [290, 249] width 84 height 9
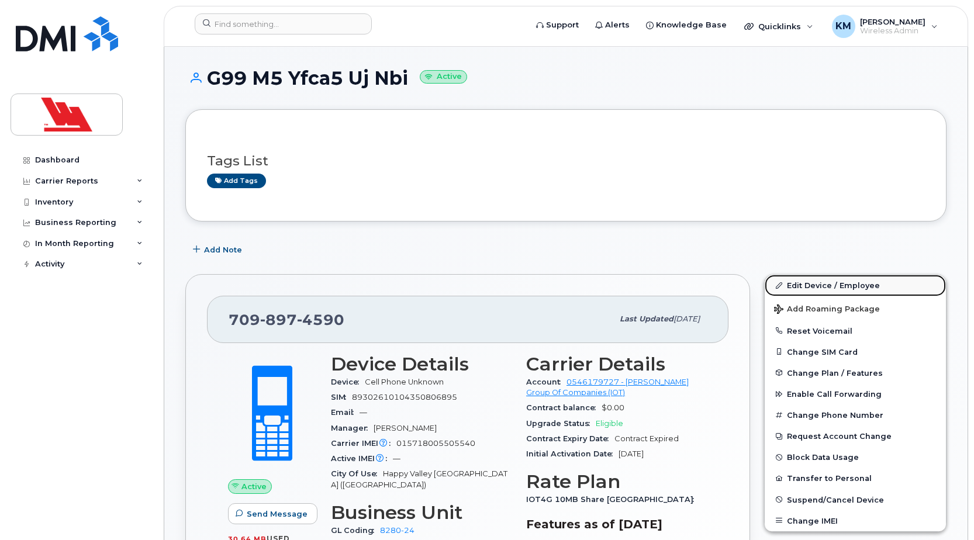
click at [824, 283] on link "Edit Device / Employee" at bounding box center [855, 285] width 181 height 21
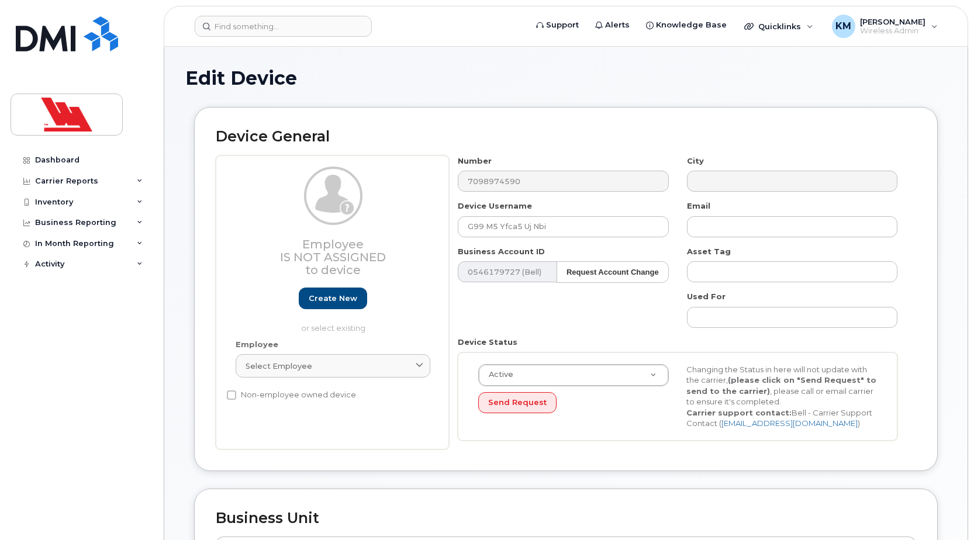
select select "36144314"
select select "36144336"
drag, startPoint x: 565, startPoint y: 226, endPoint x: 431, endPoint y: 234, distance: 134.1
click at [431, 234] on div "Employee Is not assigned to device Create new or select existing Employee Selec…" at bounding box center [566, 302] width 700 height 294
type input "Truck 10-14"
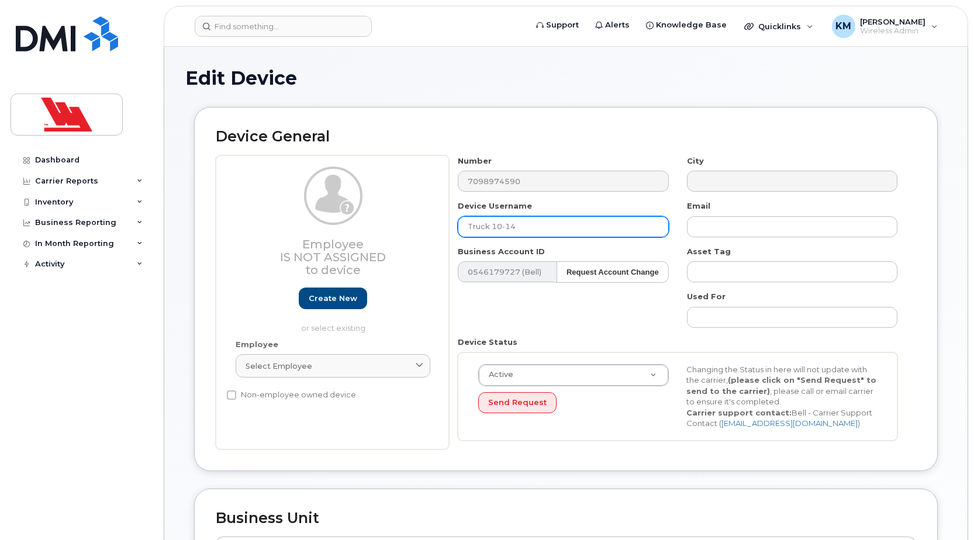
type input "Saving..."
